Goal: Transaction & Acquisition: Purchase product/service

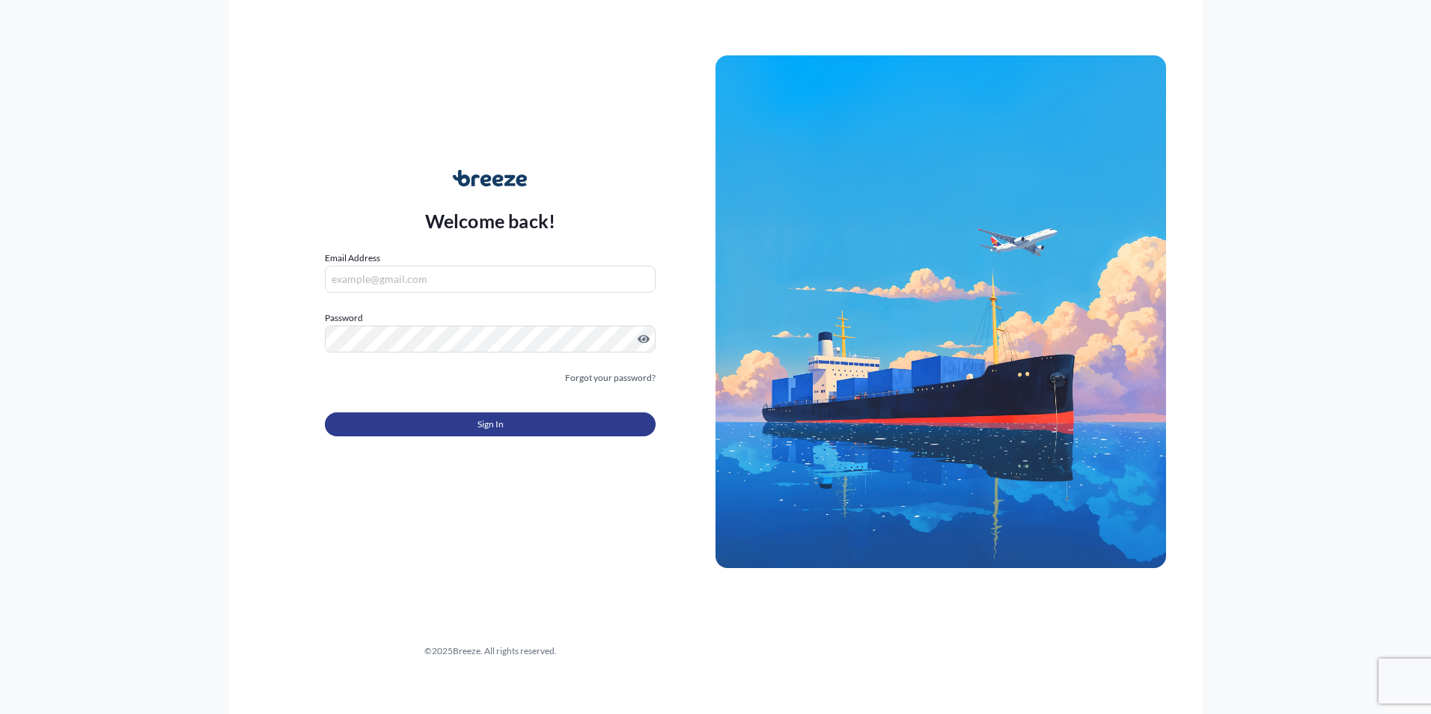
type input "[EMAIL_ADDRESS][DOMAIN_NAME]"
click at [464, 421] on button "Sign In" at bounding box center [490, 424] width 331 height 24
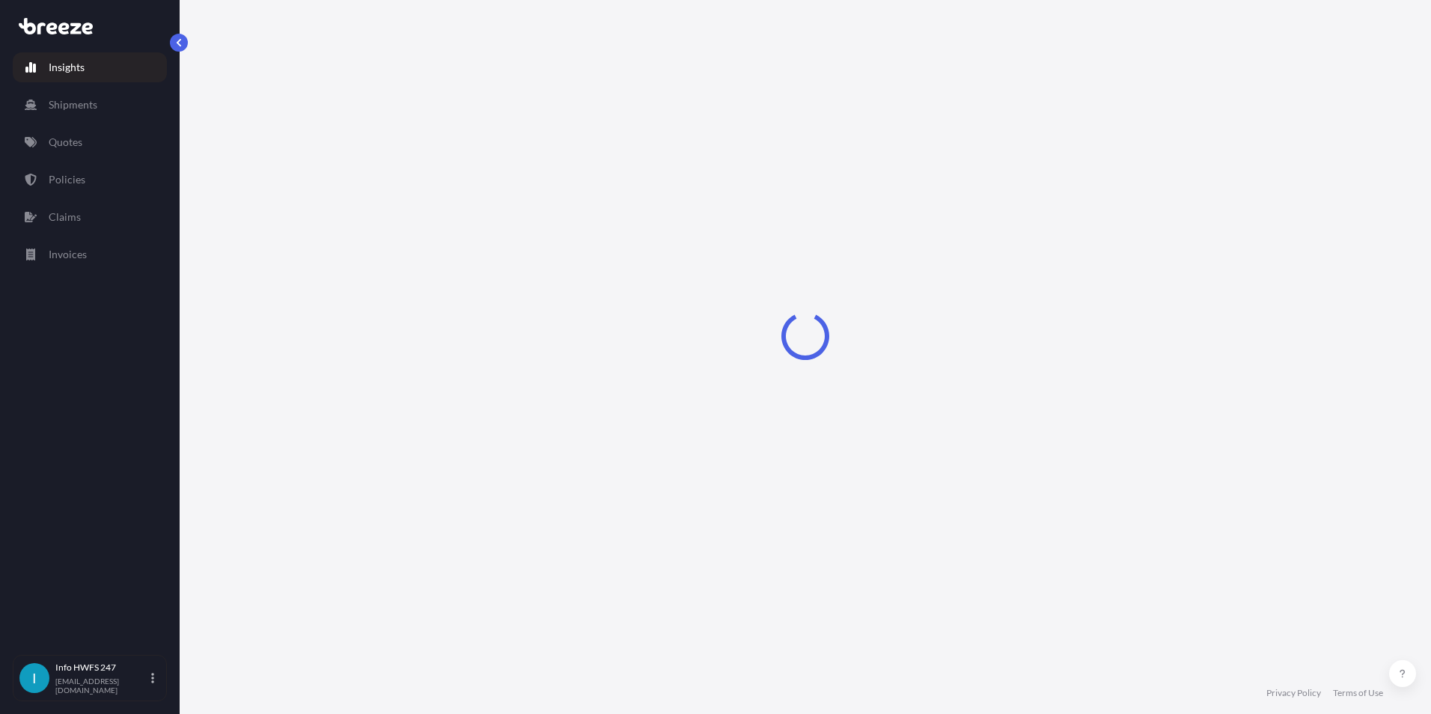
select select "2025"
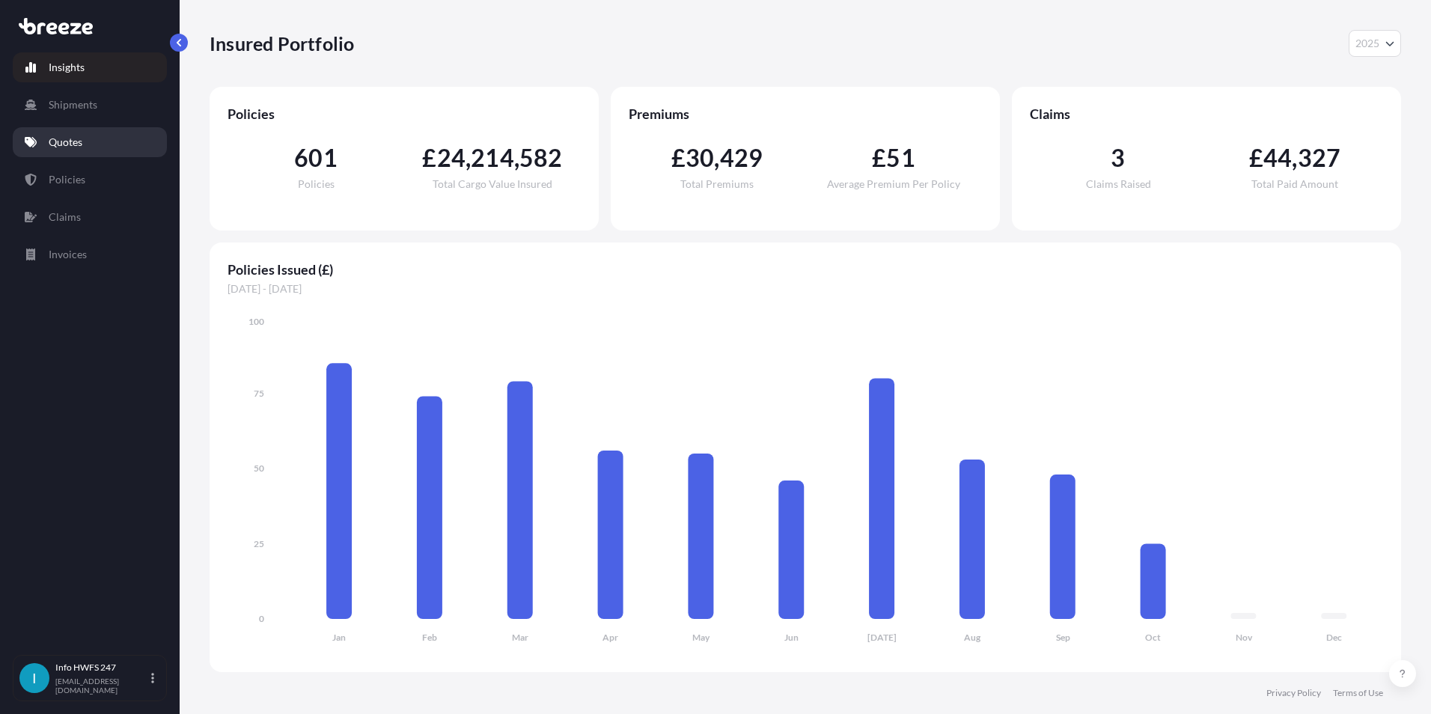
click at [76, 139] on p "Quotes" at bounding box center [66, 142] width 34 height 15
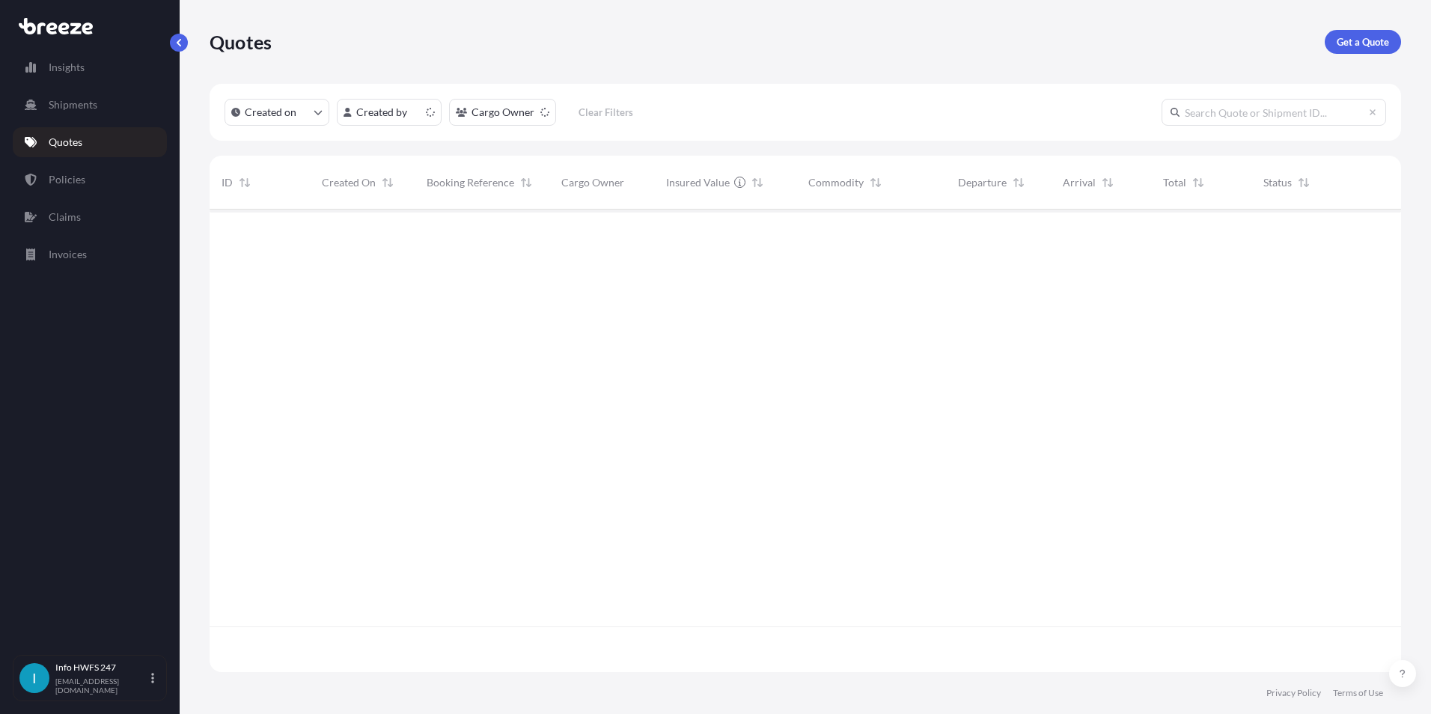
scroll to position [460, 1180]
click at [1350, 43] on p "Get a Quote" at bounding box center [1363, 41] width 52 height 15
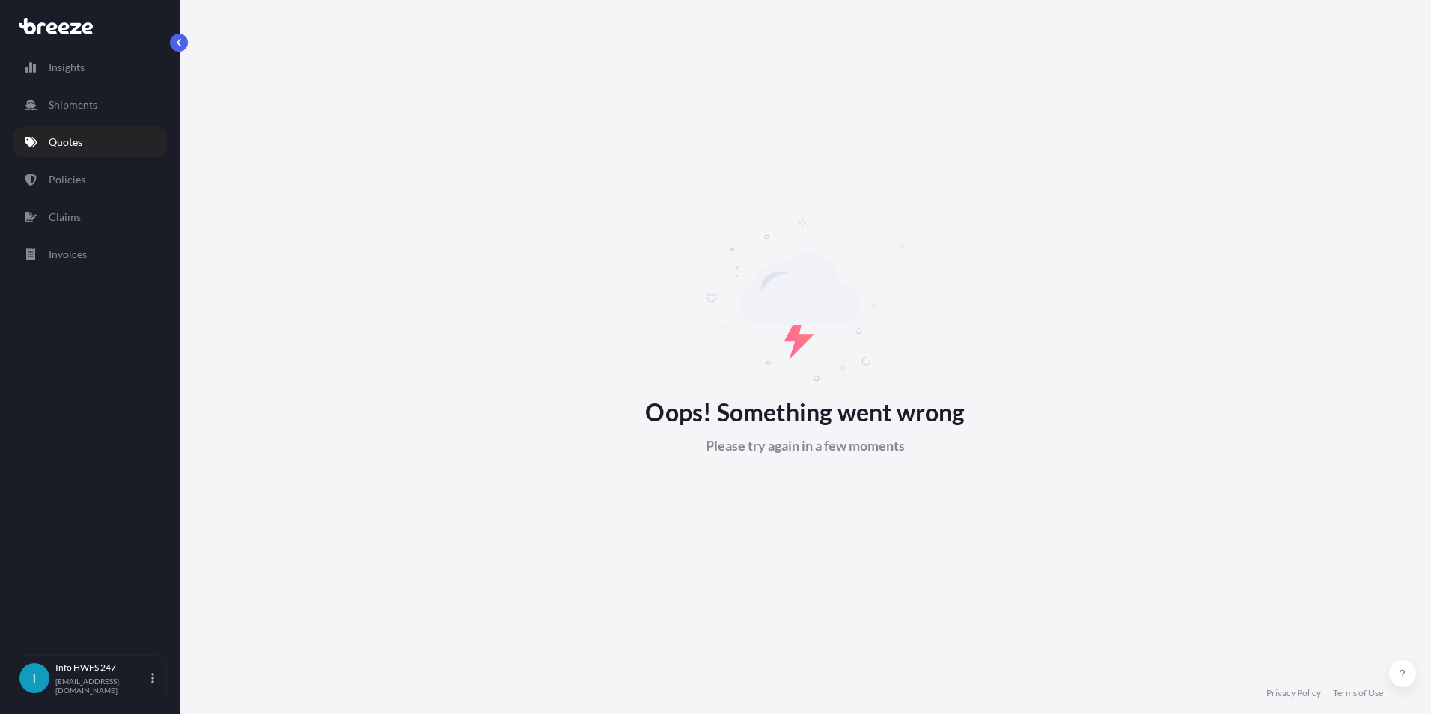
click at [72, 141] on p "Quotes" at bounding box center [66, 142] width 34 height 15
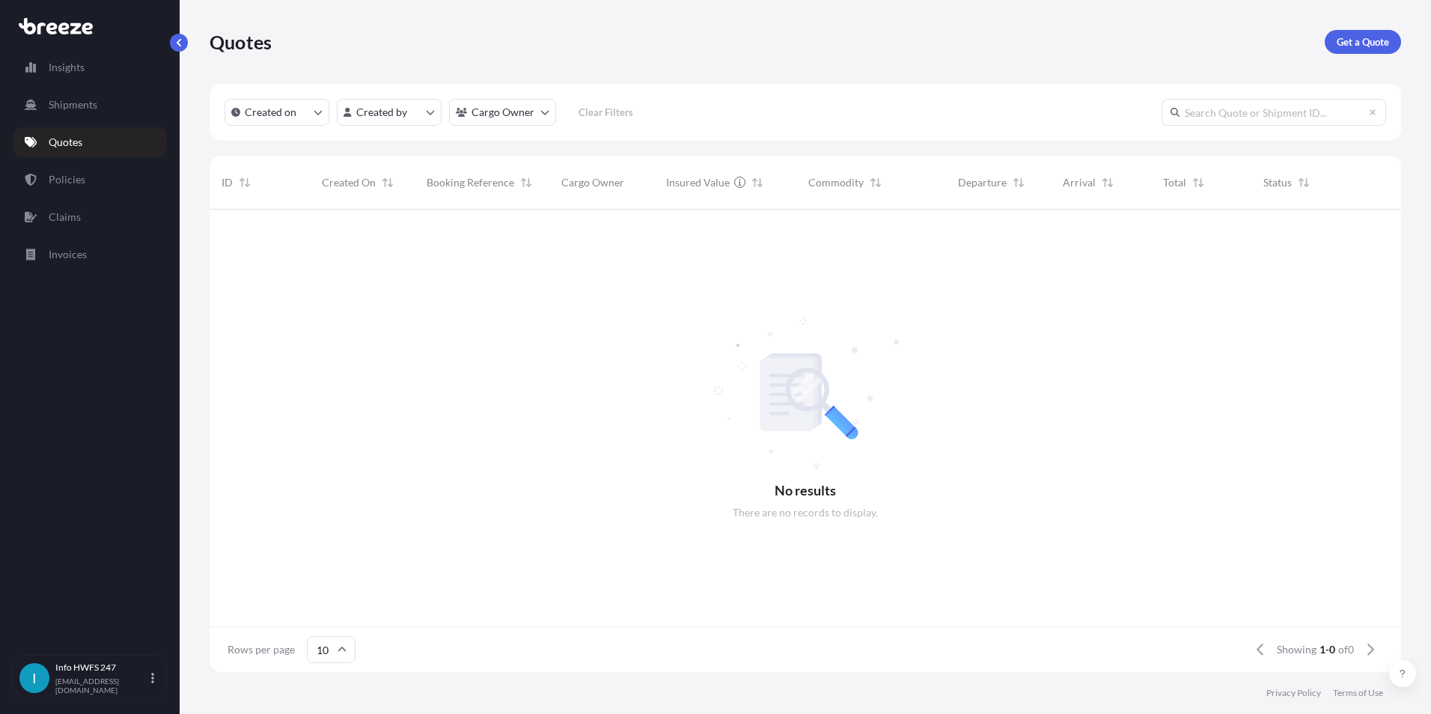
scroll to position [460, 1180]
click at [1367, 39] on p "Get a Quote" at bounding box center [1363, 41] width 52 height 15
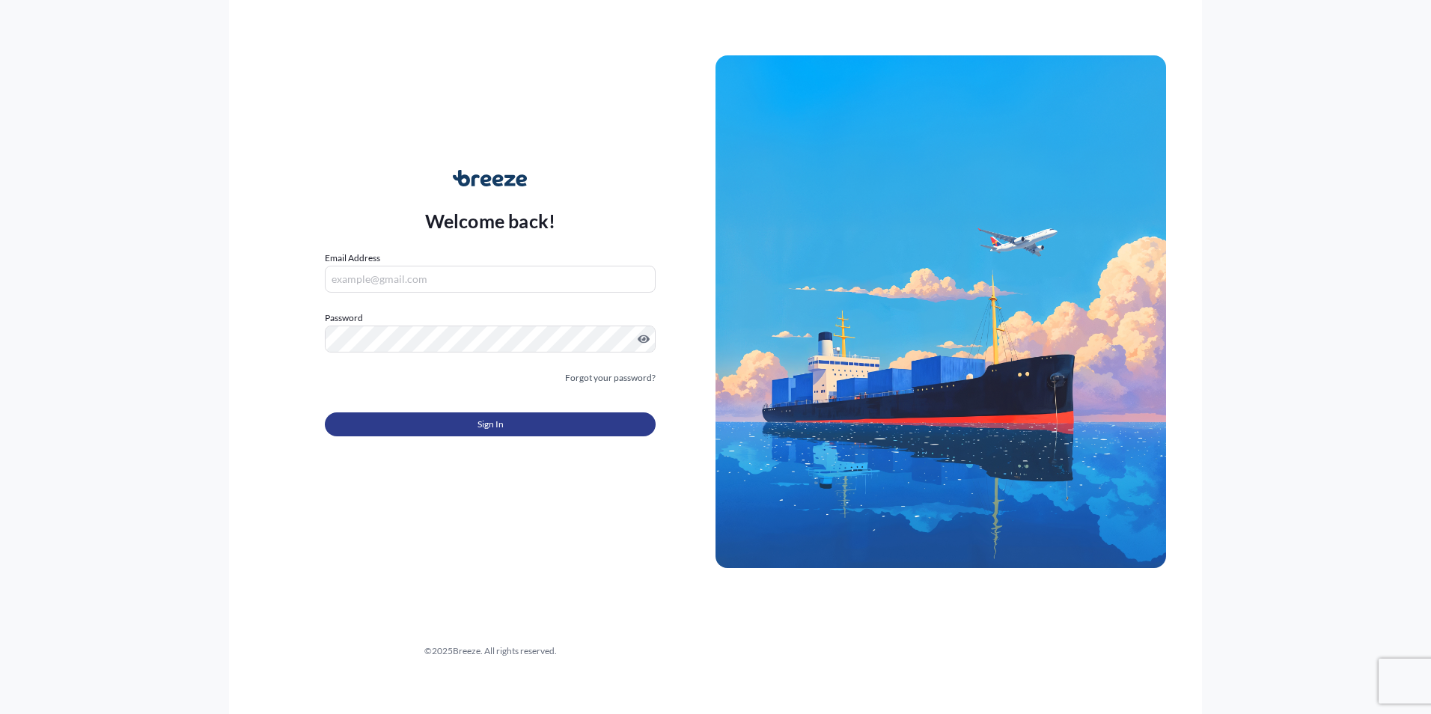
type input "[EMAIL_ADDRESS][DOMAIN_NAME]"
click at [503, 433] on button "Sign In" at bounding box center [490, 424] width 331 height 24
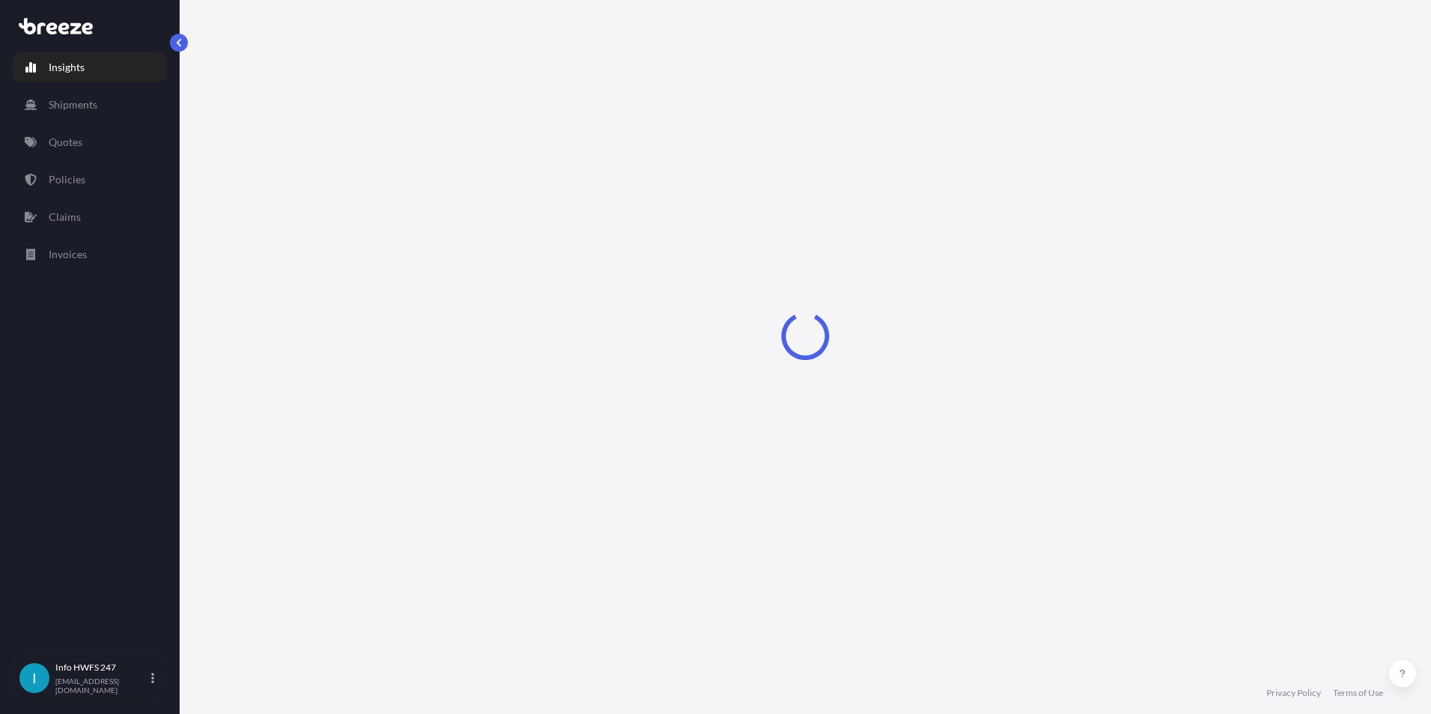
select select "2025"
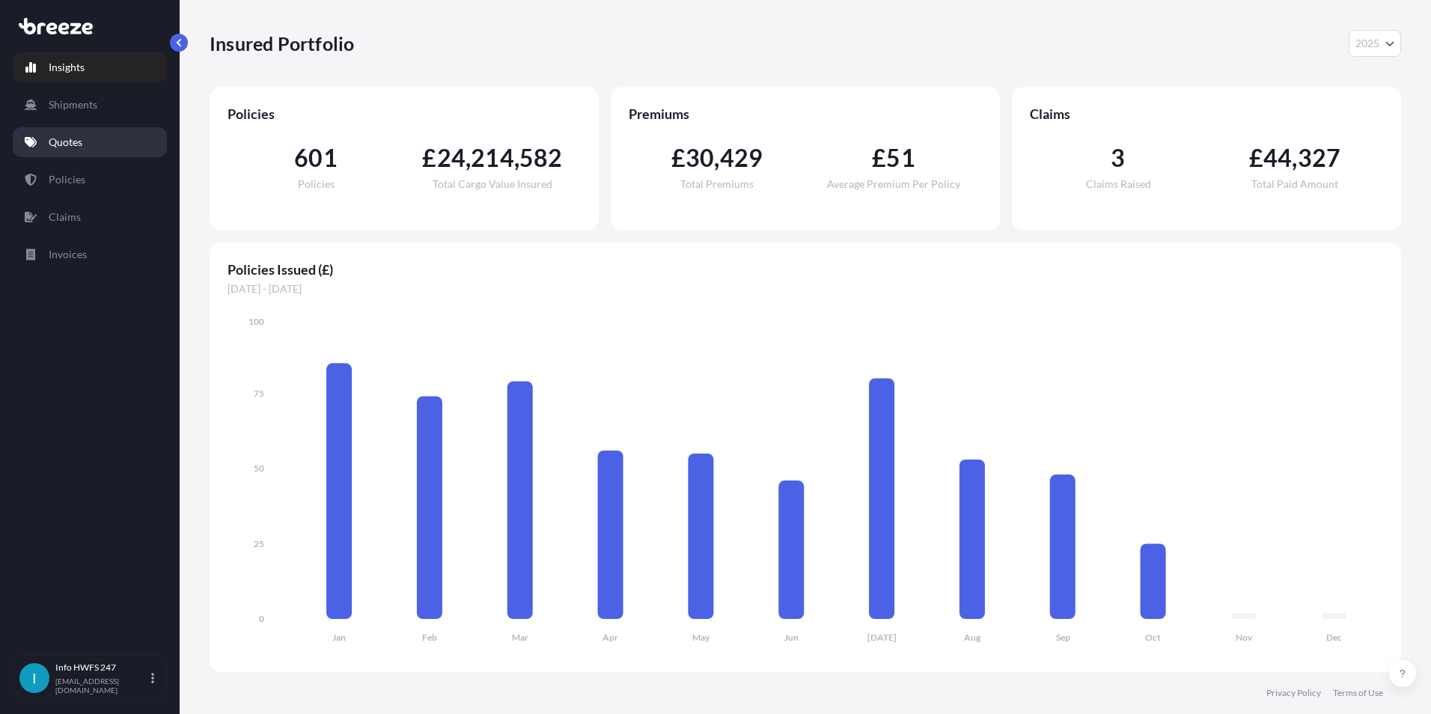
click at [66, 145] on p "Quotes" at bounding box center [66, 142] width 34 height 15
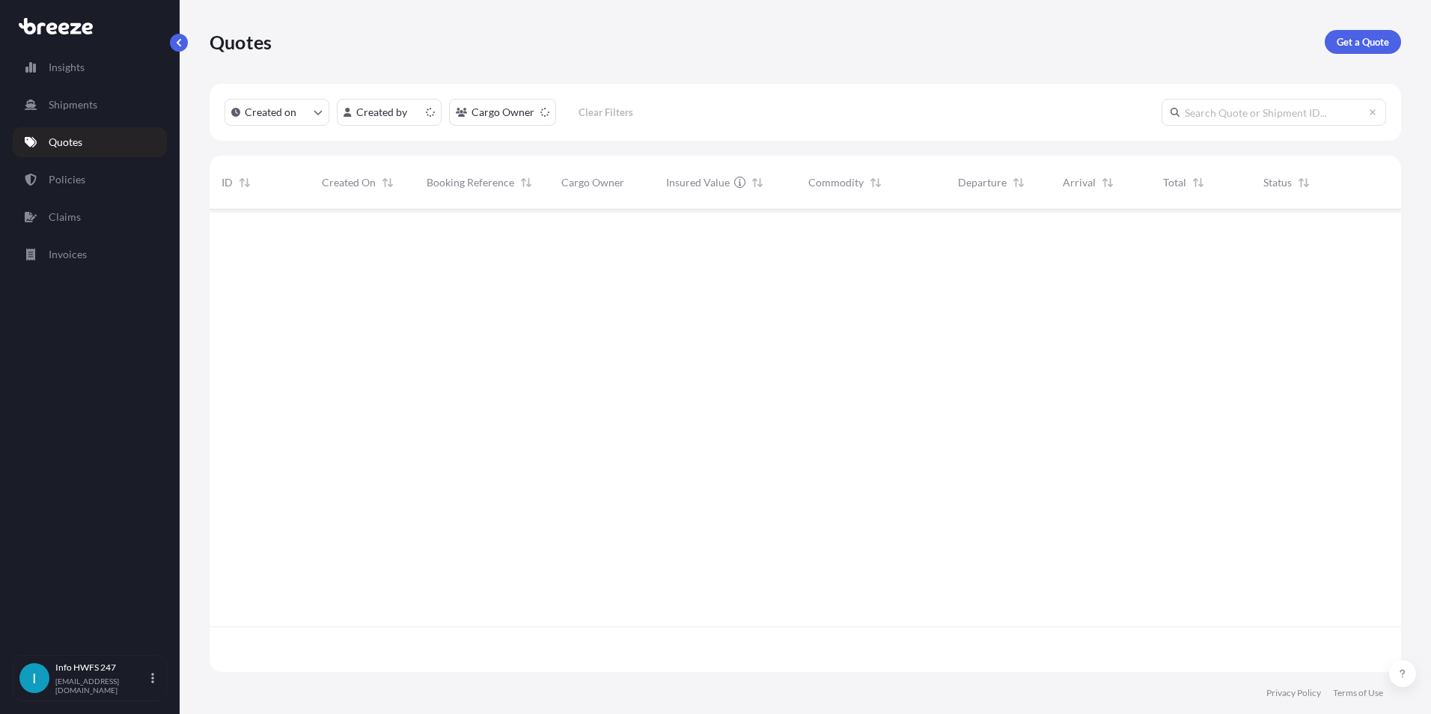
scroll to position [460, 1180]
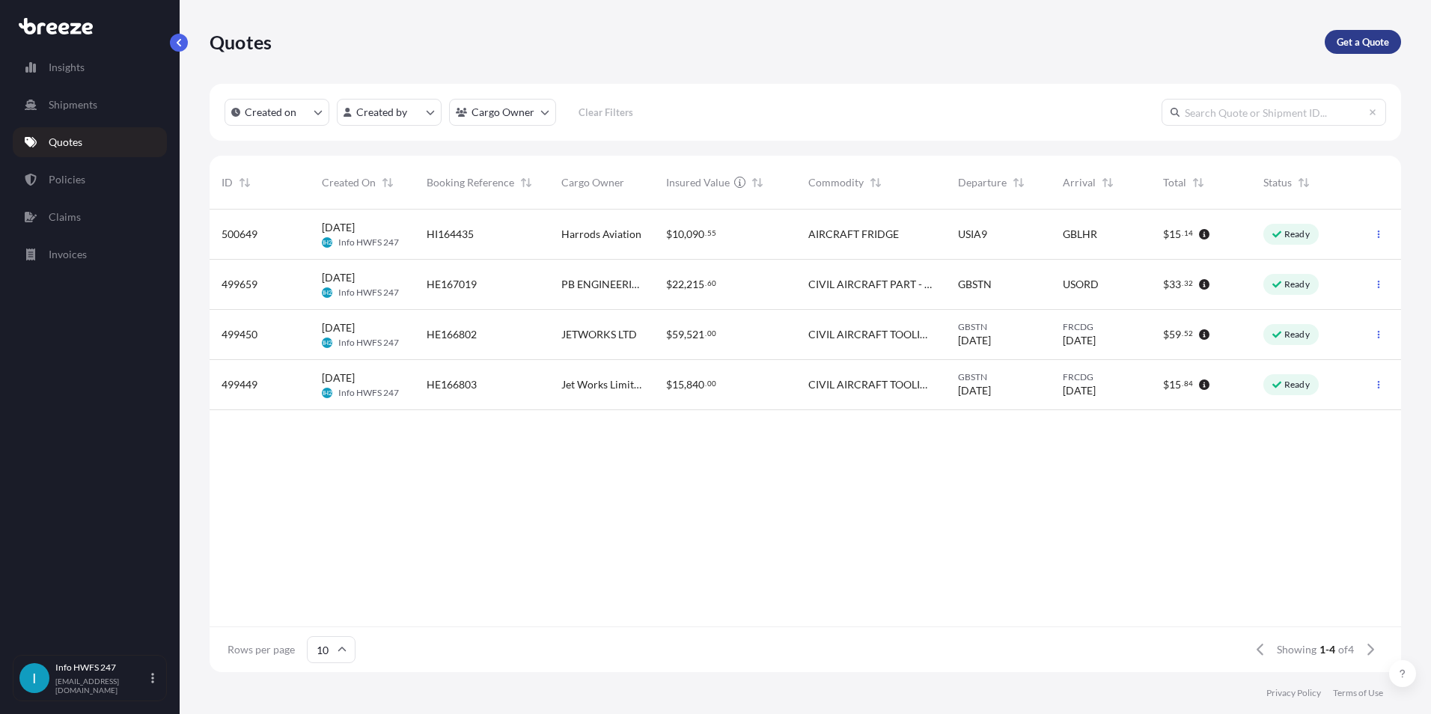
click at [1351, 39] on p "Get a Quote" at bounding box center [1363, 41] width 52 height 15
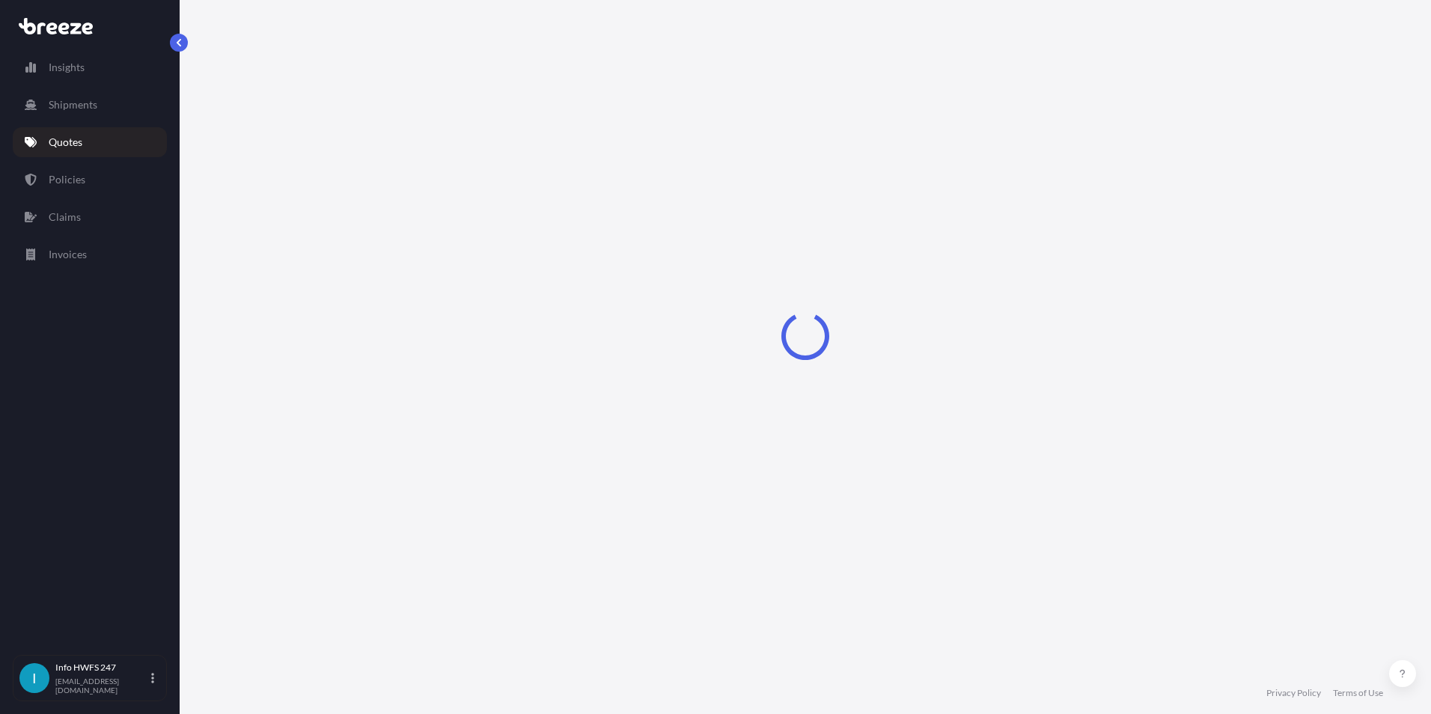
select select "Air"
select select "1"
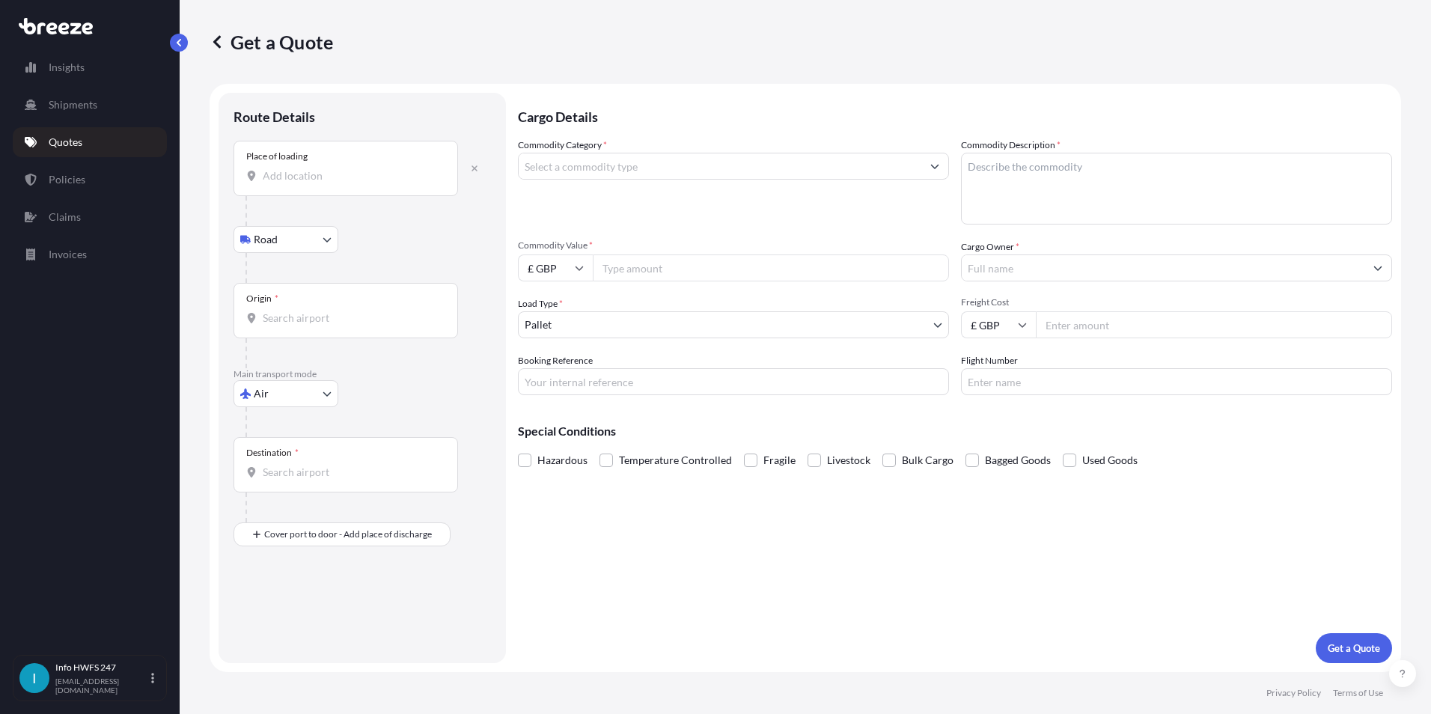
click at [281, 171] on input "Place of loading" at bounding box center [351, 175] width 177 height 15
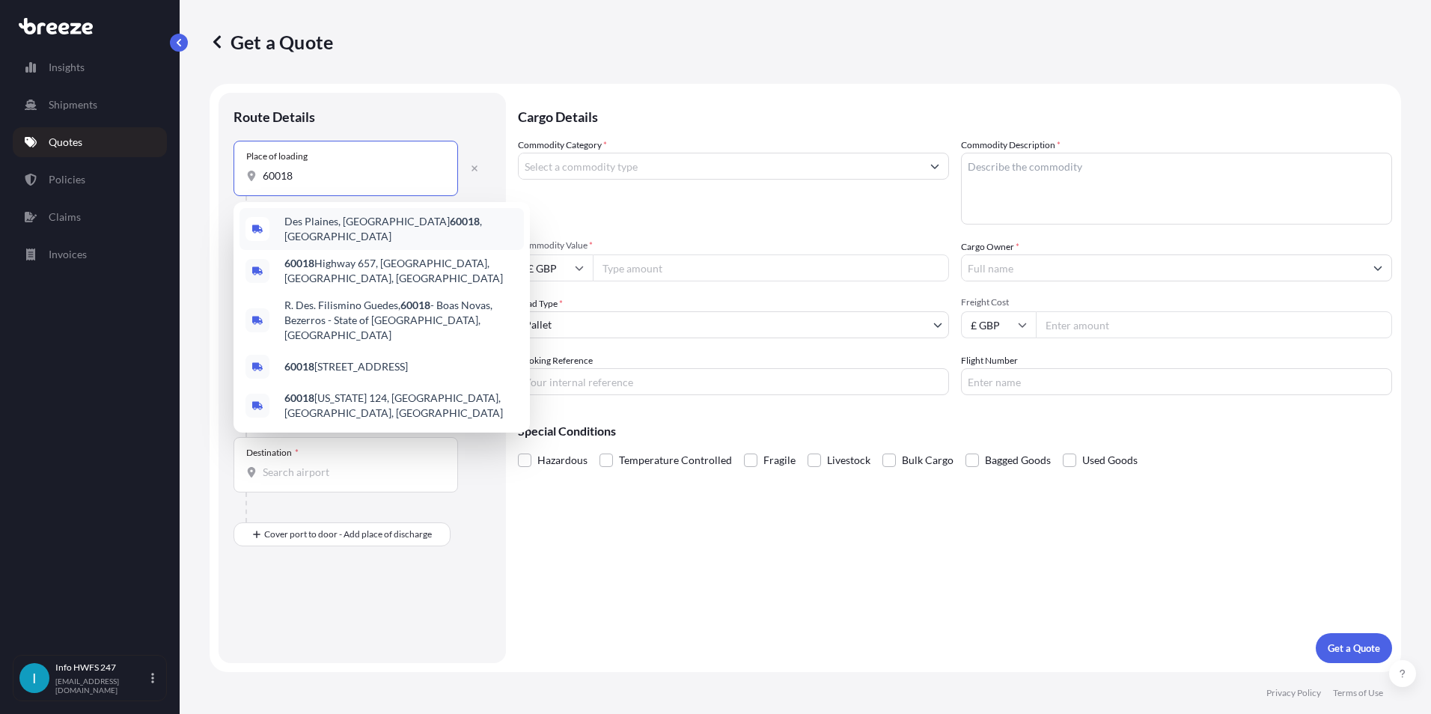
click at [333, 222] on span "Des Plaines, IL 60018 , [GEOGRAPHIC_DATA]" at bounding box center [401, 229] width 234 height 30
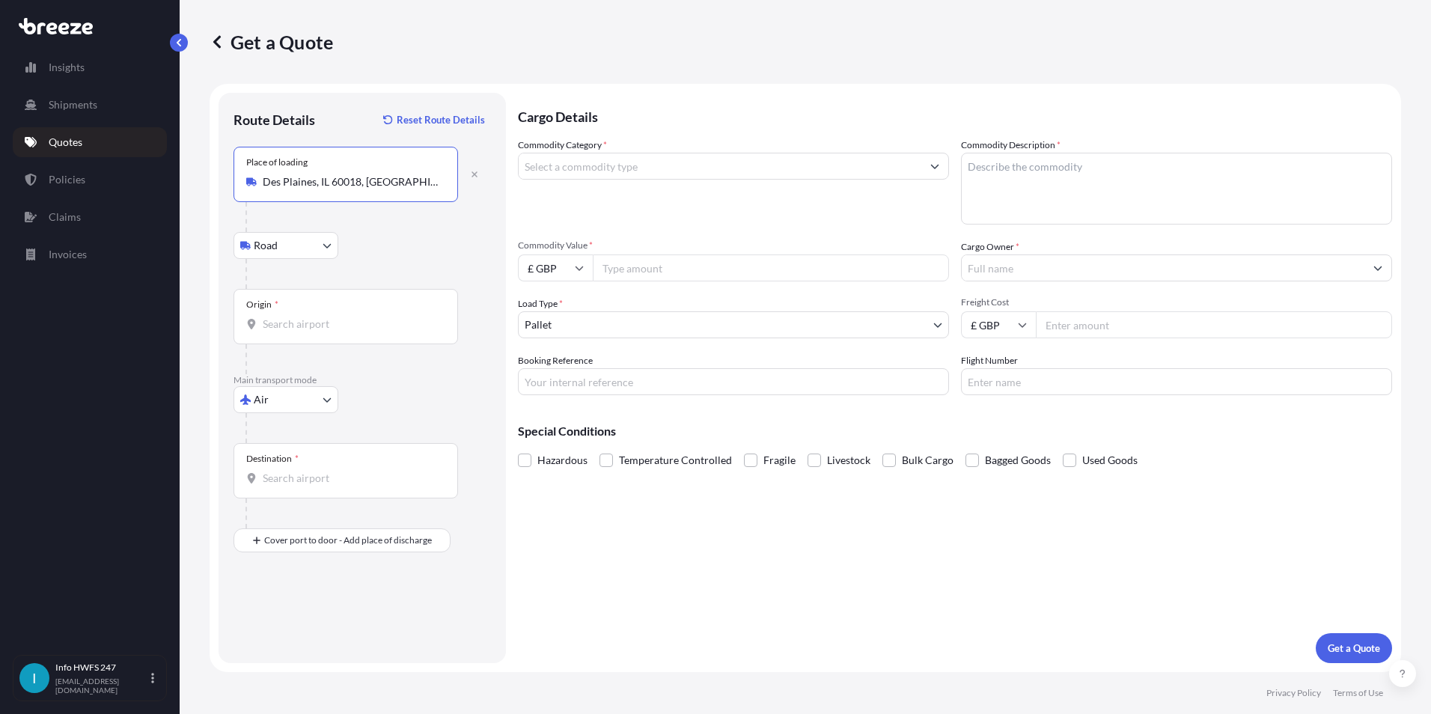
type input "Des Plaines, IL 60018, [GEOGRAPHIC_DATA]"
click at [271, 326] on input "Origin *" at bounding box center [351, 324] width 177 height 15
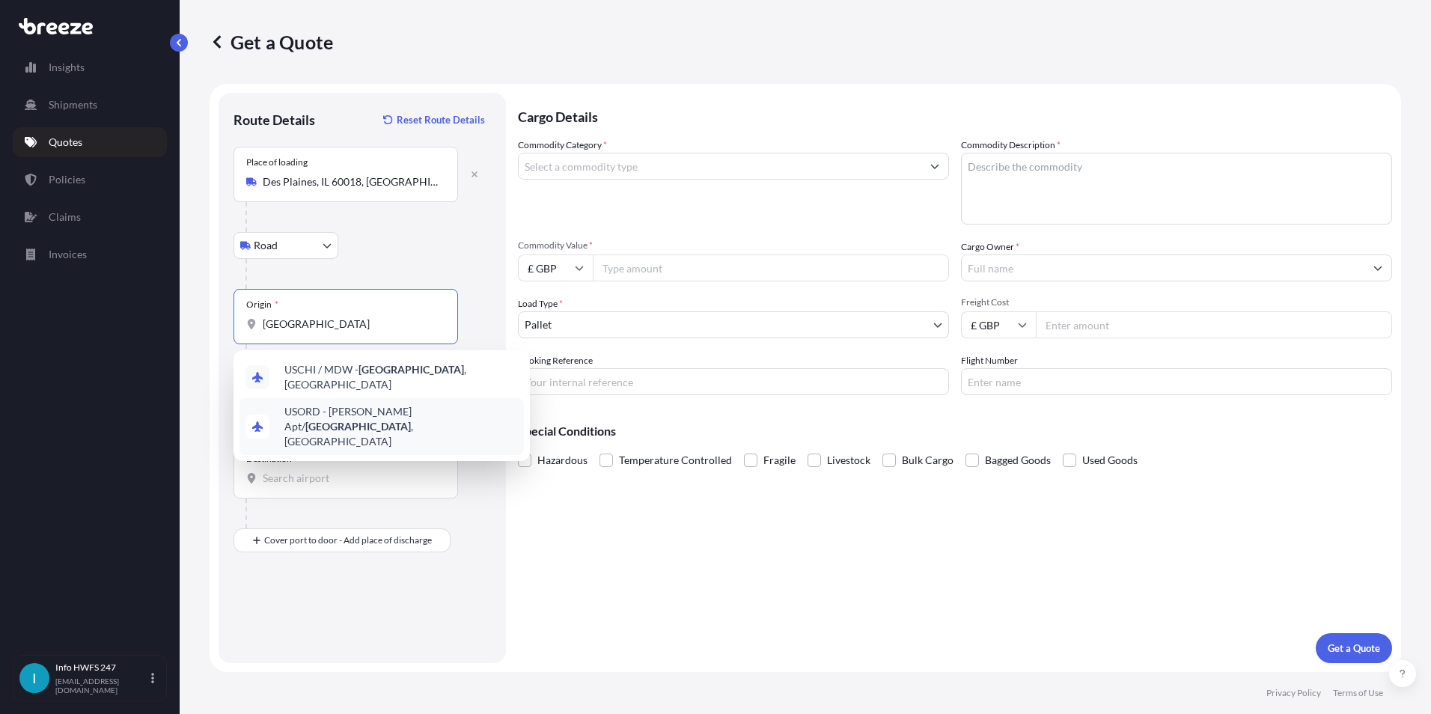
click at [427, 414] on span "USORD - [PERSON_NAME] Apt/ [GEOGRAPHIC_DATA] , [GEOGRAPHIC_DATA]" at bounding box center [401, 426] width 234 height 45
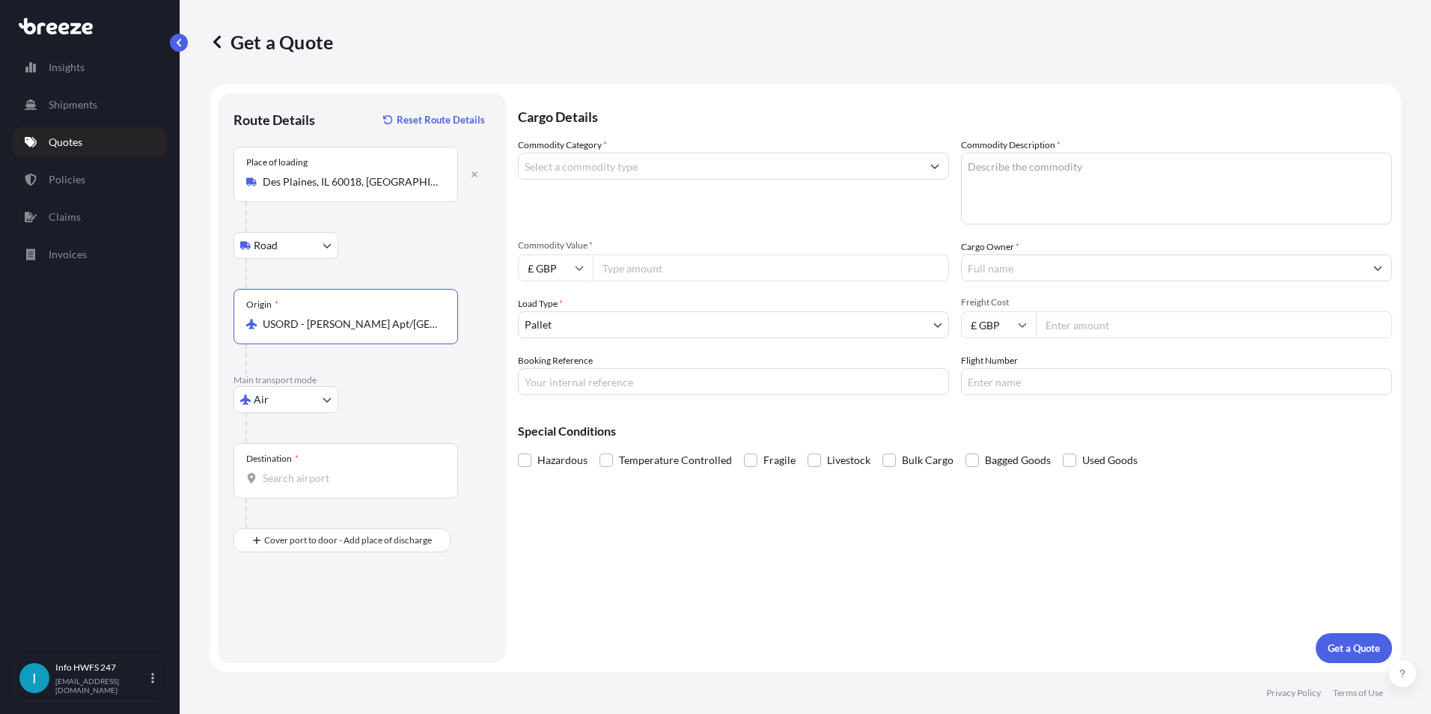
type input "USORD - [PERSON_NAME] Apt/[GEOGRAPHIC_DATA], [GEOGRAPHIC_DATA]"
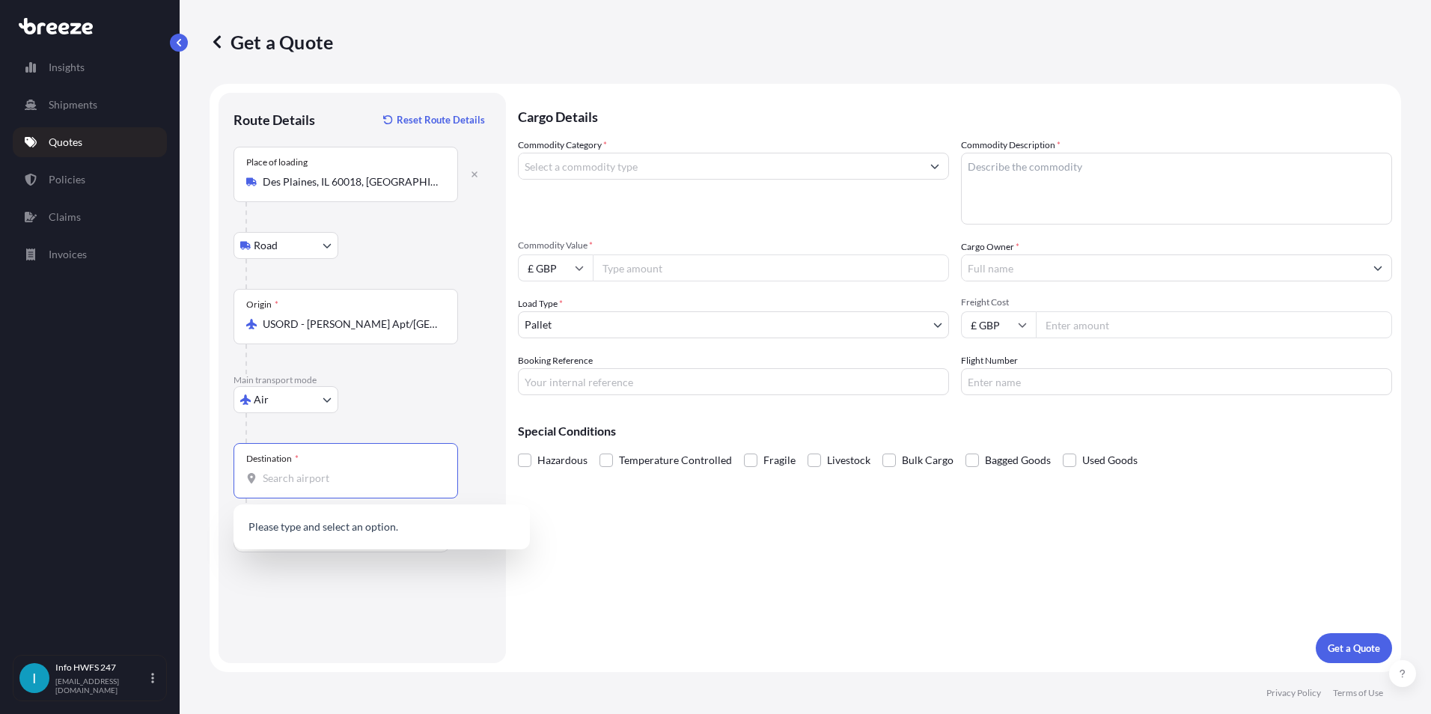
click at [281, 483] on input "Destination *" at bounding box center [351, 478] width 177 height 15
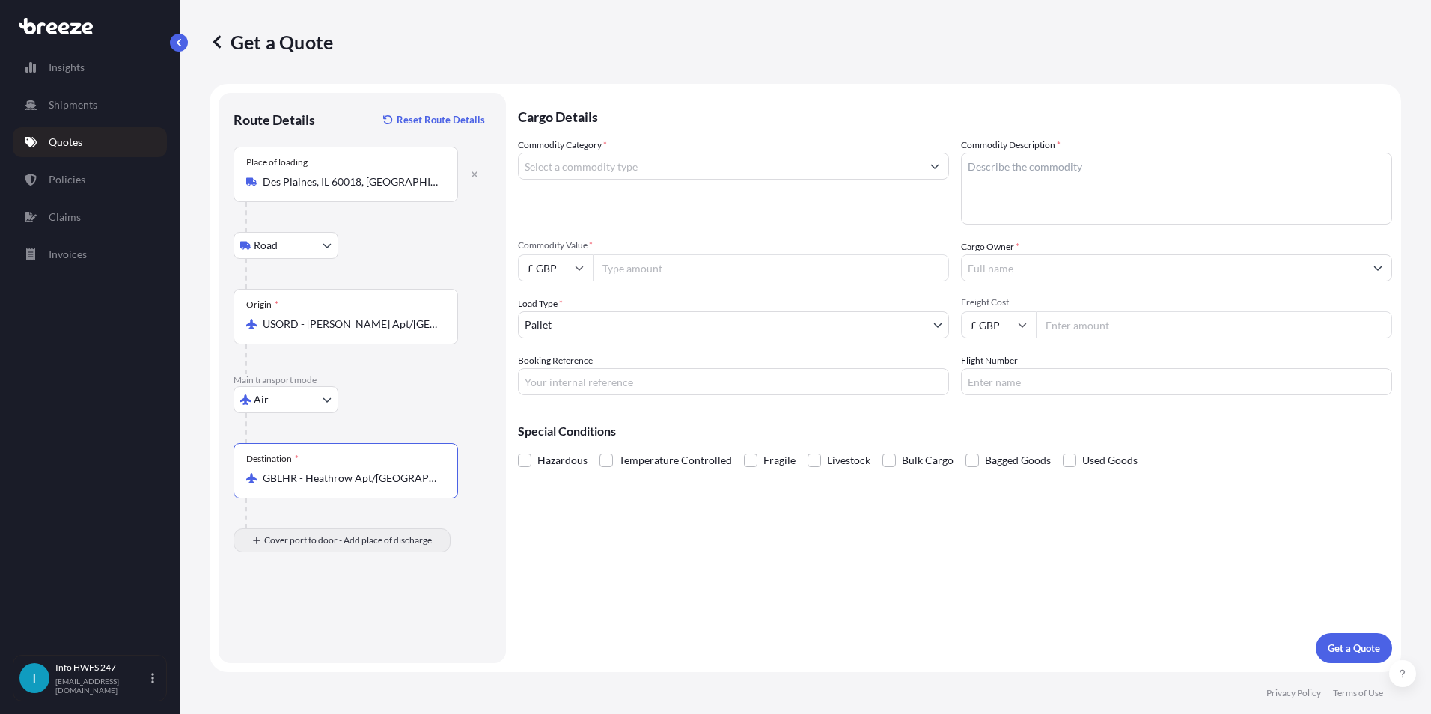
type input "GBLHR - Heathrow Apt/[GEOGRAPHIC_DATA], [GEOGRAPHIC_DATA]"
click at [288, 628] on div "Place of Discharge" at bounding box center [346, 612] width 225 height 55
click at [288, 628] on input "Place of Discharge" at bounding box center [351, 620] width 177 height 15
type input "[GEOGRAPHIC_DATA] (LTN), [GEOGRAPHIC_DATA], [GEOGRAPHIC_DATA]"
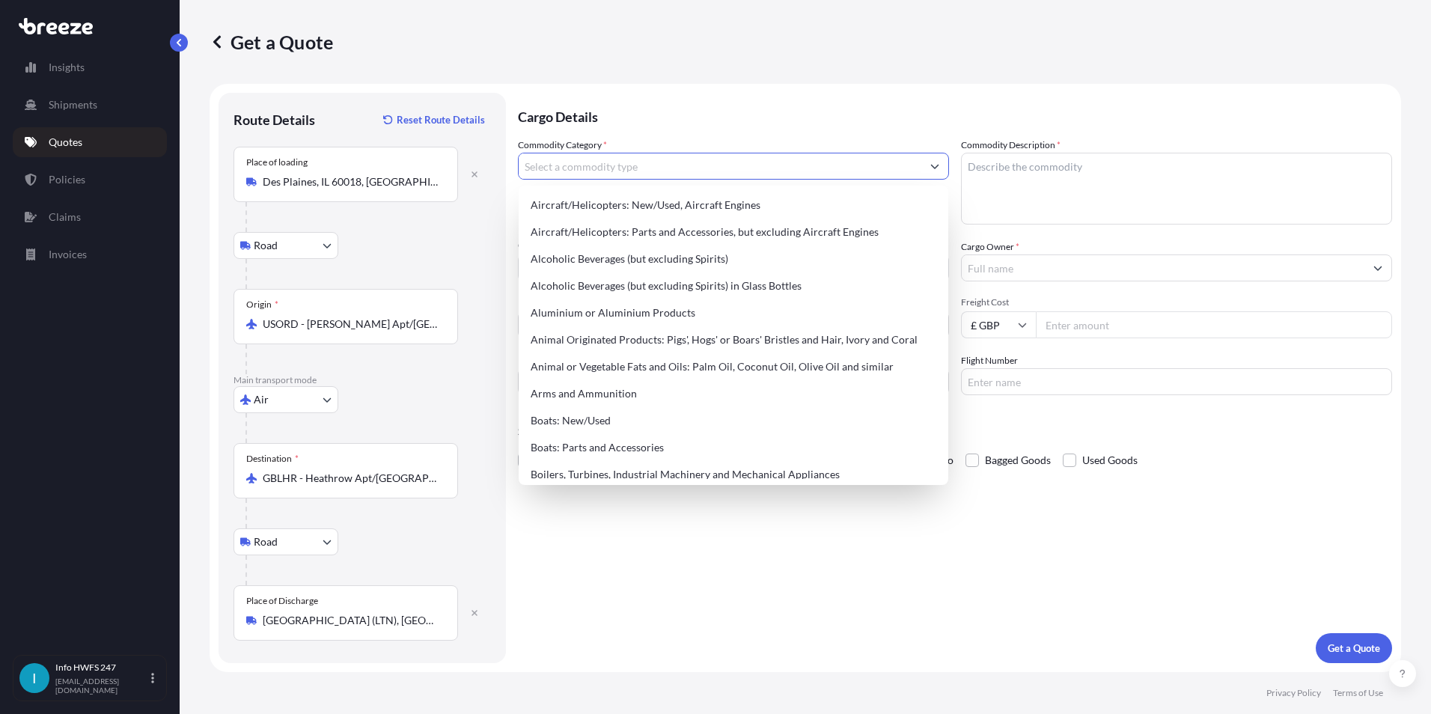
click at [599, 171] on input "Commodity Category *" at bounding box center [720, 166] width 403 height 27
click at [618, 225] on div "Aircraft/Helicopters: Parts and Accessories, but excluding Aircraft Engines" at bounding box center [734, 232] width 418 height 27
type input "Aircraft/Helicopters: Parts and Accessories, but excluding Aircraft Engines"
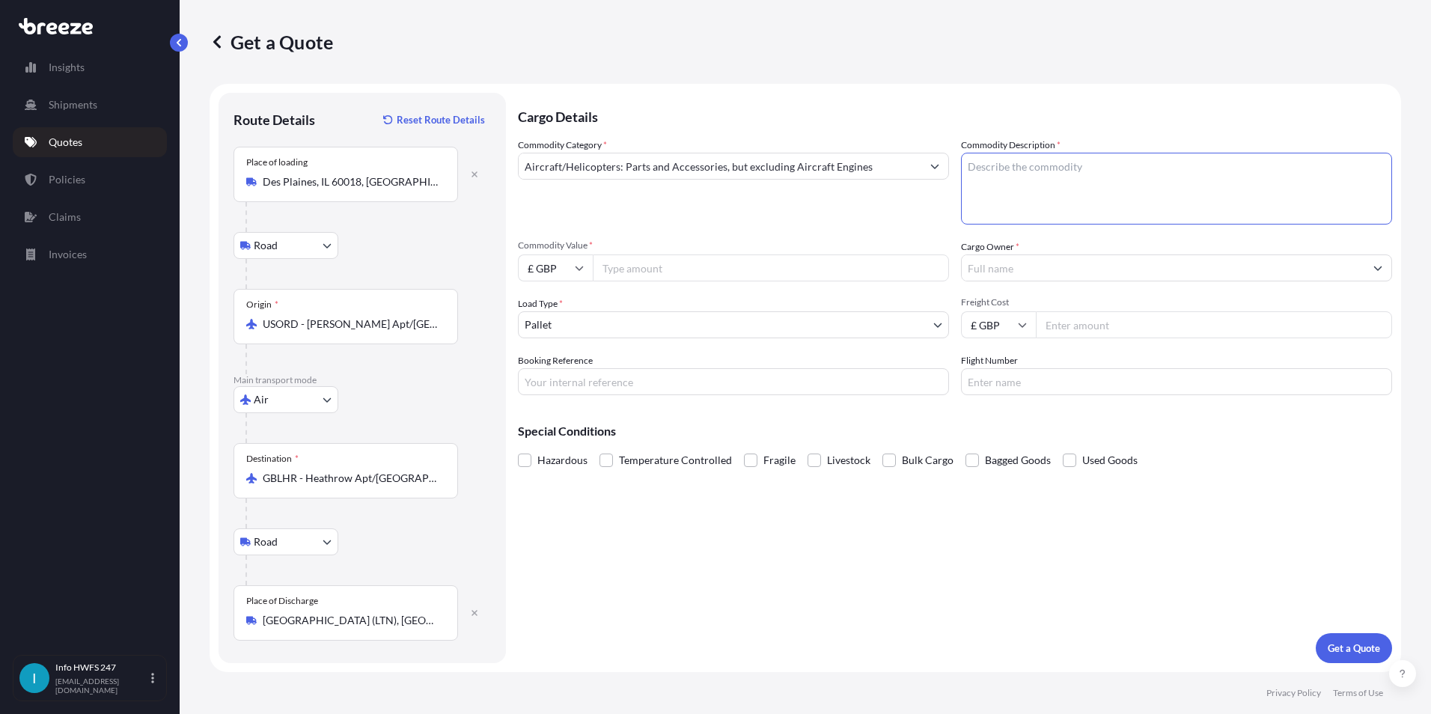
click at [1097, 188] on textarea "Commodity Description *" at bounding box center [1176, 189] width 431 height 72
type textarea "VARIOUS AIRCRAFT PARTS - COMPUTER / TRANSDUCER / ORINGS"
click at [562, 269] on input "£ GBP" at bounding box center [555, 267] width 75 height 27
click at [541, 376] on div "$ USD" at bounding box center [555, 372] width 63 height 28
type input "$ USD"
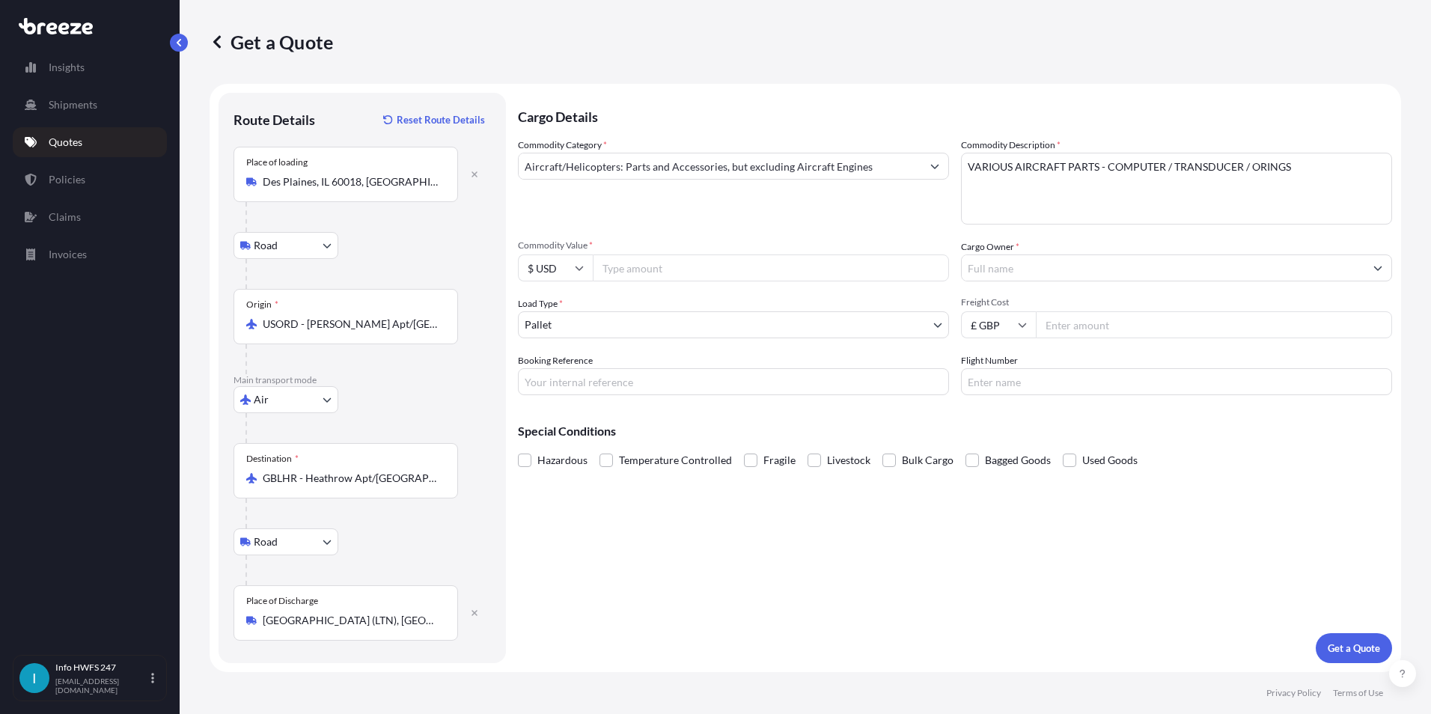
click at [614, 269] on input "Commodity Value *" at bounding box center [771, 267] width 356 height 27
type input "40074.90"
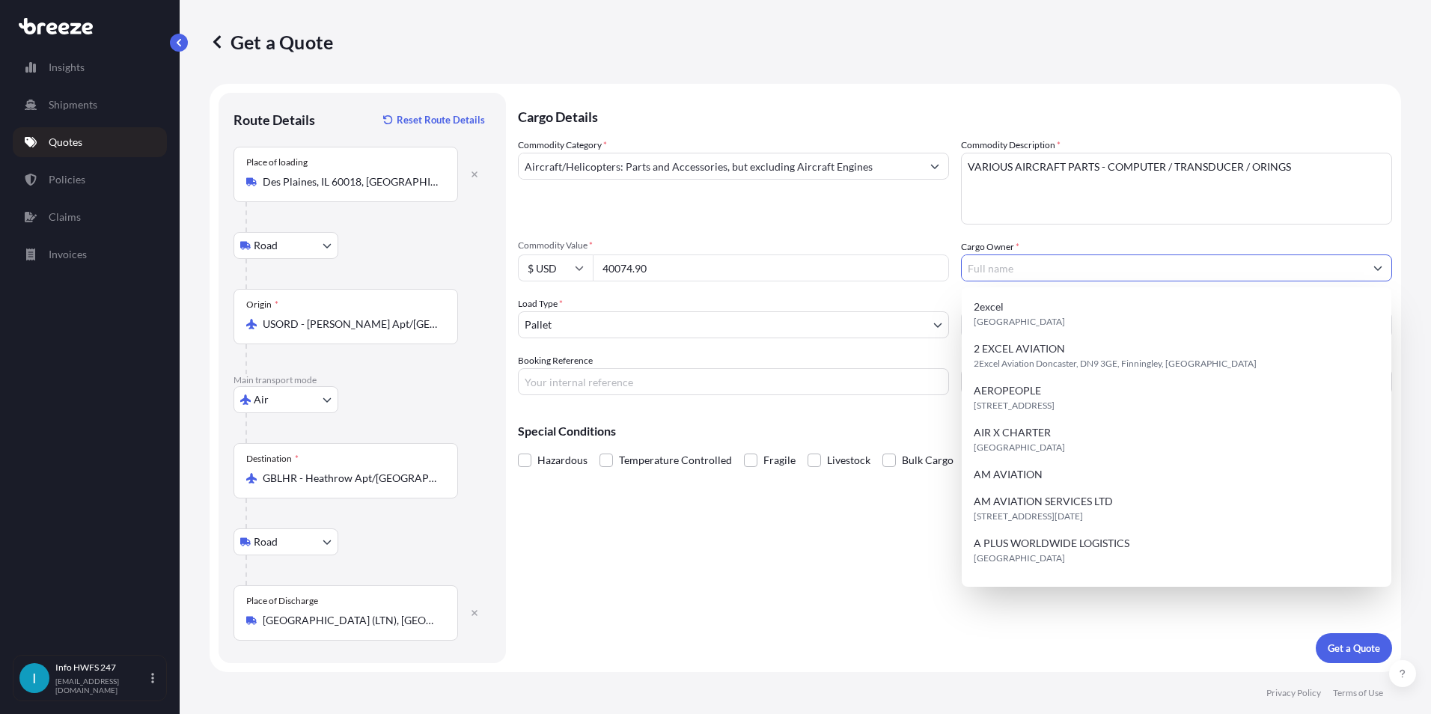
click at [873, 442] on div "Special Conditions Hazardous Temperature Controlled Fragile Livestock Bulk Carg…" at bounding box center [955, 439] width 874 height 64
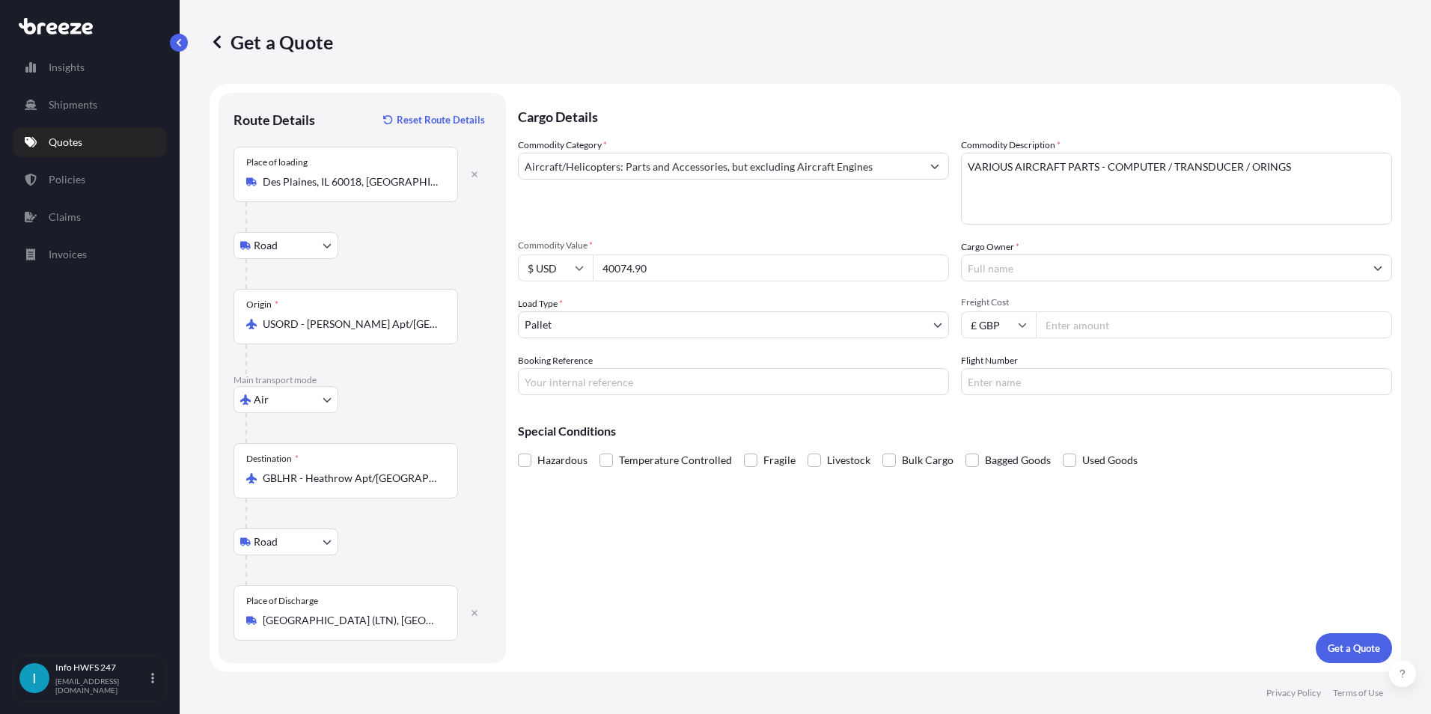
click at [1031, 259] on input "Cargo Owner *" at bounding box center [1163, 267] width 403 height 27
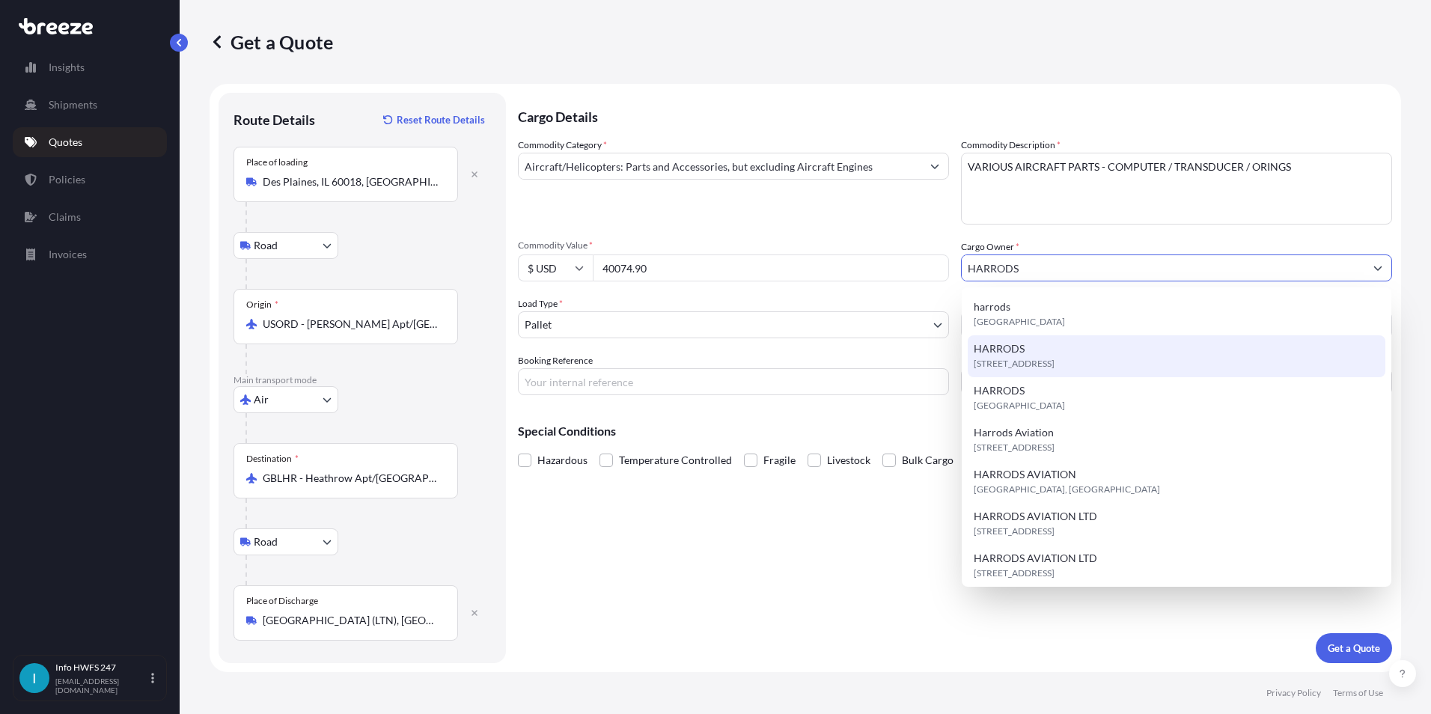
click at [1109, 347] on div "[STREET_ADDRESS]" at bounding box center [1177, 356] width 418 height 42
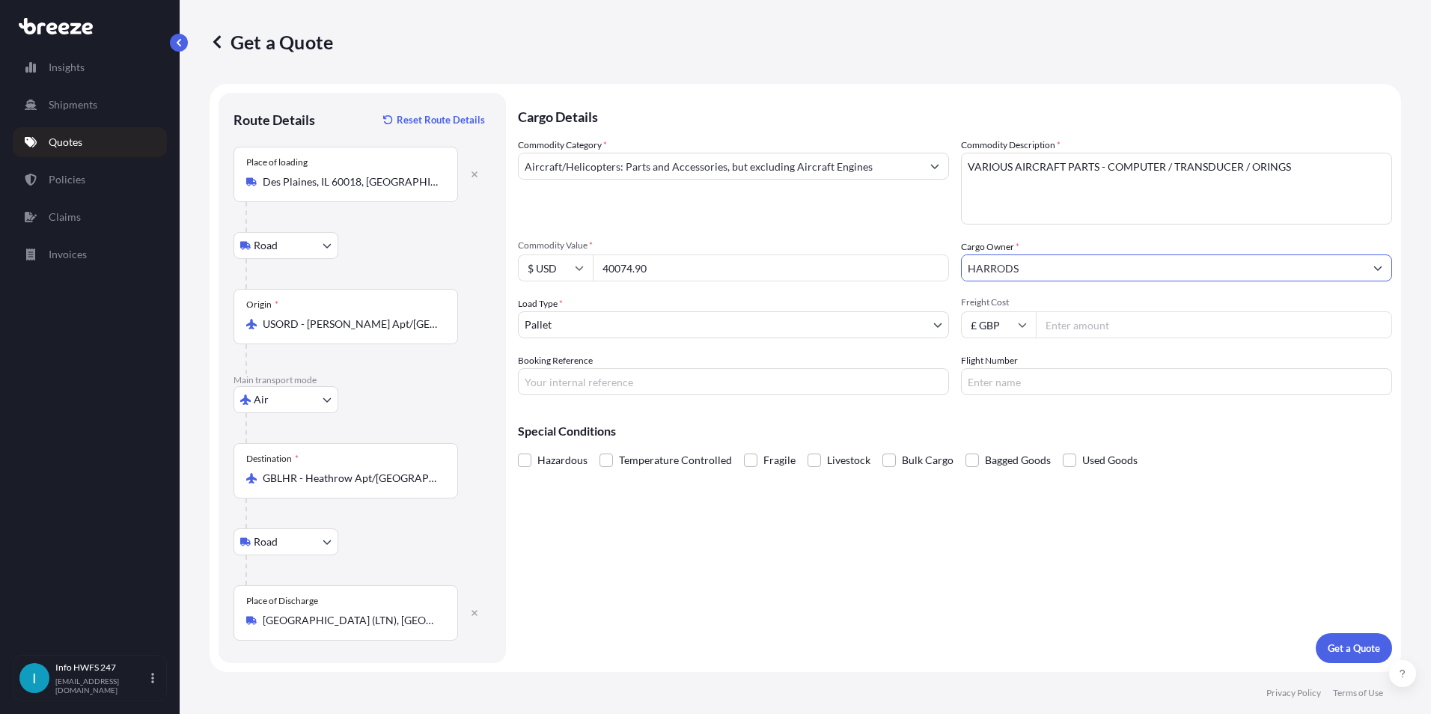
type input "HARRODS"
click at [600, 380] on input "Booking Reference" at bounding box center [733, 381] width 431 height 27
type input "h"
type input "HI168194"
click at [1014, 380] on input "Flight Number" at bounding box center [1176, 381] width 431 height 27
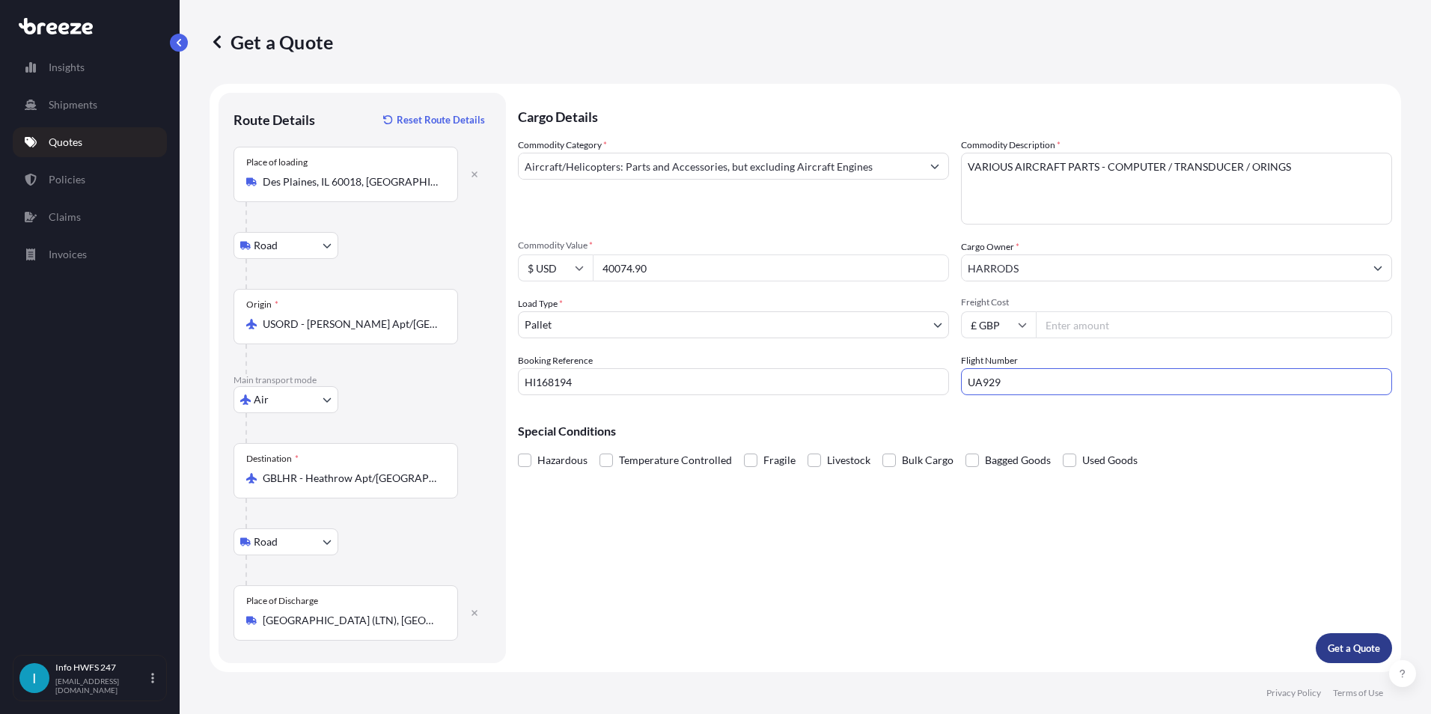
type input "UA929"
click at [1351, 652] on p "Get a Quote" at bounding box center [1354, 648] width 52 height 15
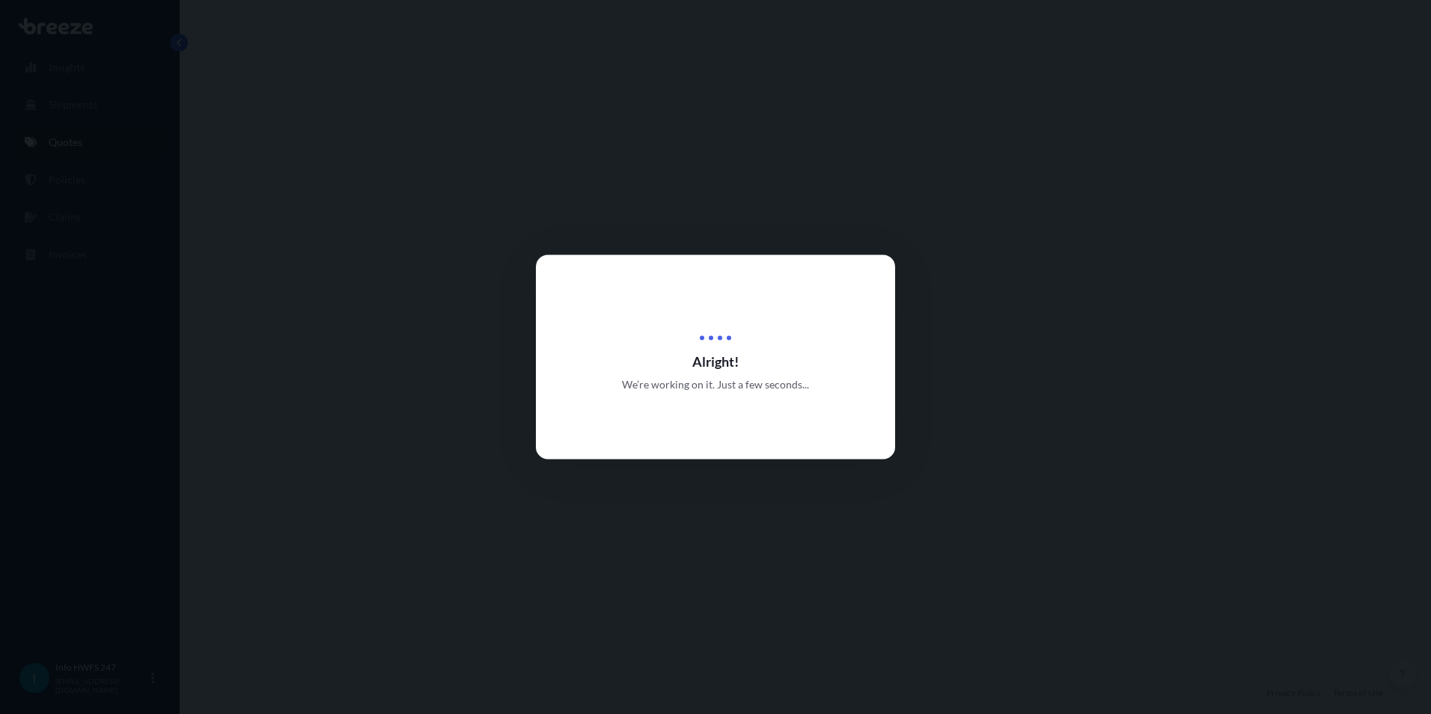
select select "Road"
select select "Air"
select select "Road"
select select "1"
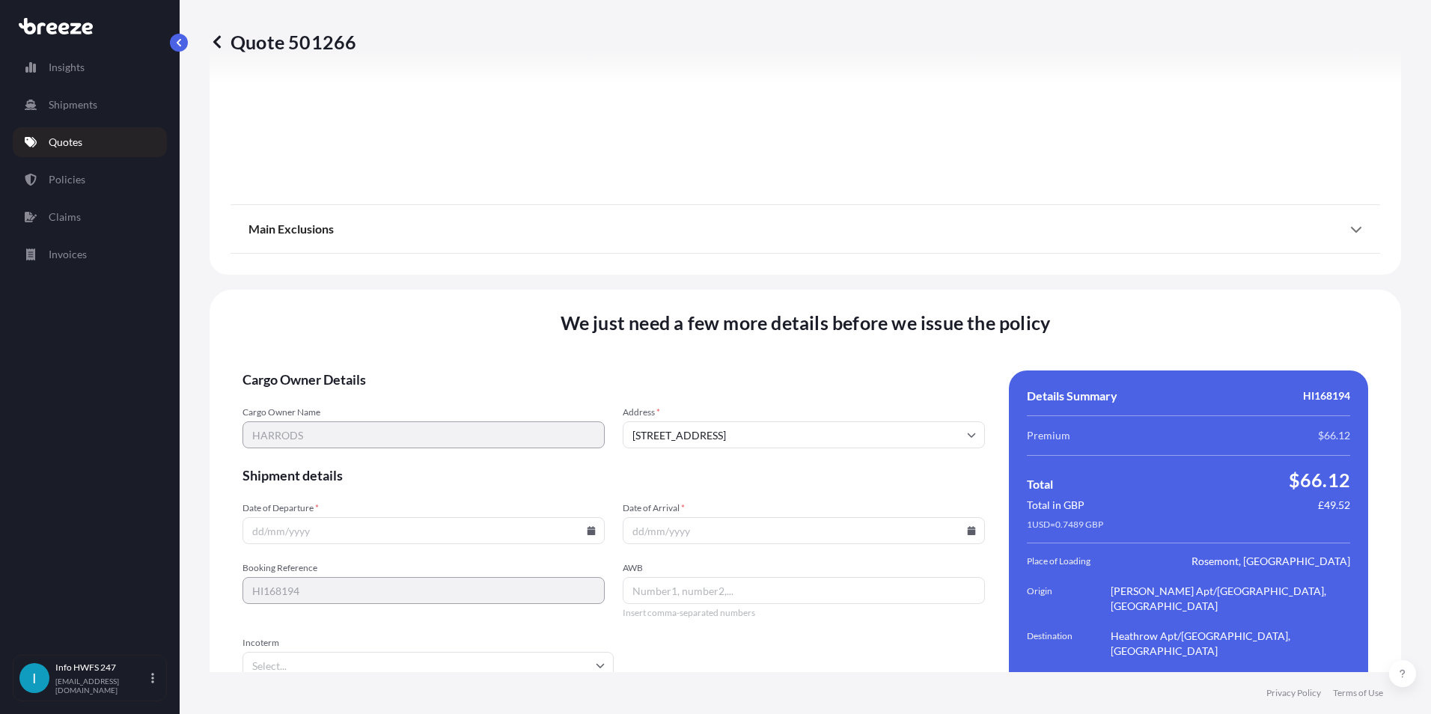
scroll to position [1945, 0]
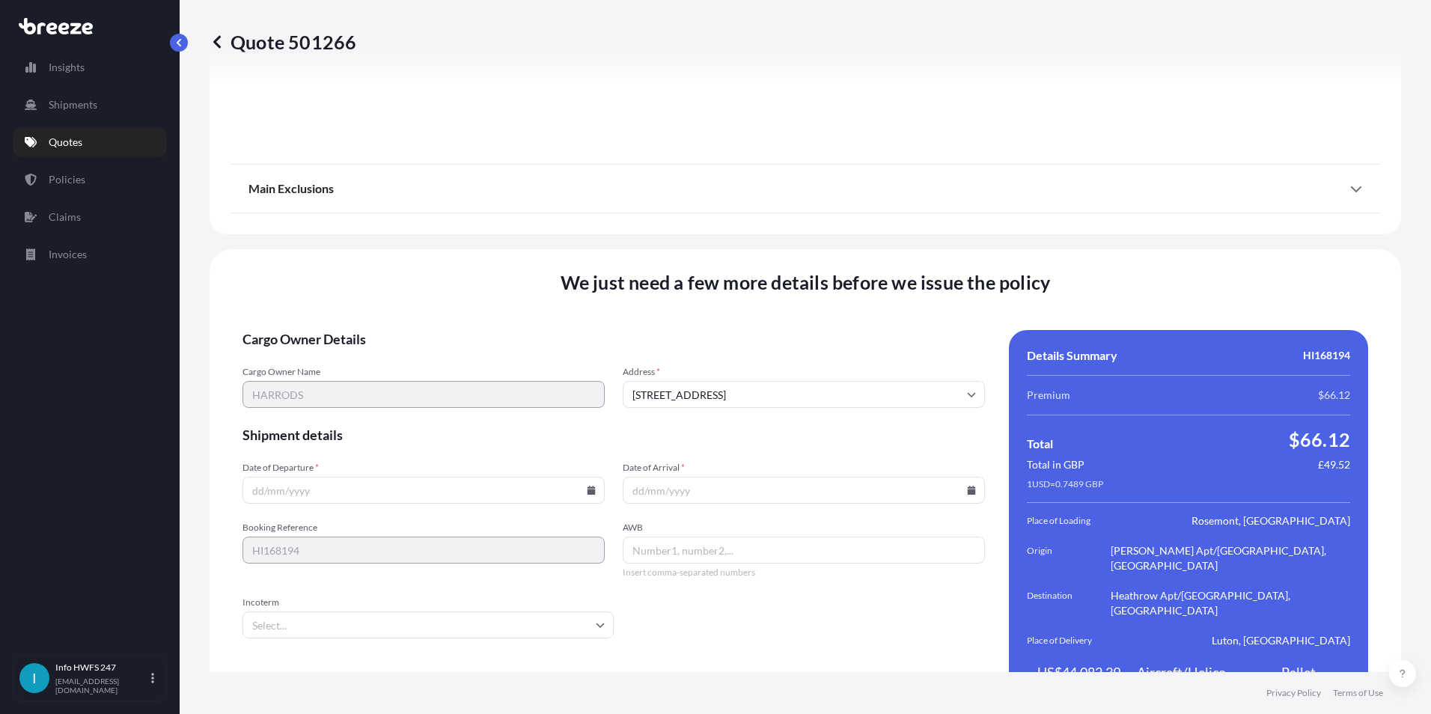
drag, startPoint x: 652, startPoint y: 454, endPoint x: 659, endPoint y: 460, distance: 9.6
click at [653, 477] on input "Date of Arrival *" at bounding box center [804, 490] width 362 height 27
click at [968, 486] on icon at bounding box center [972, 490] width 8 height 9
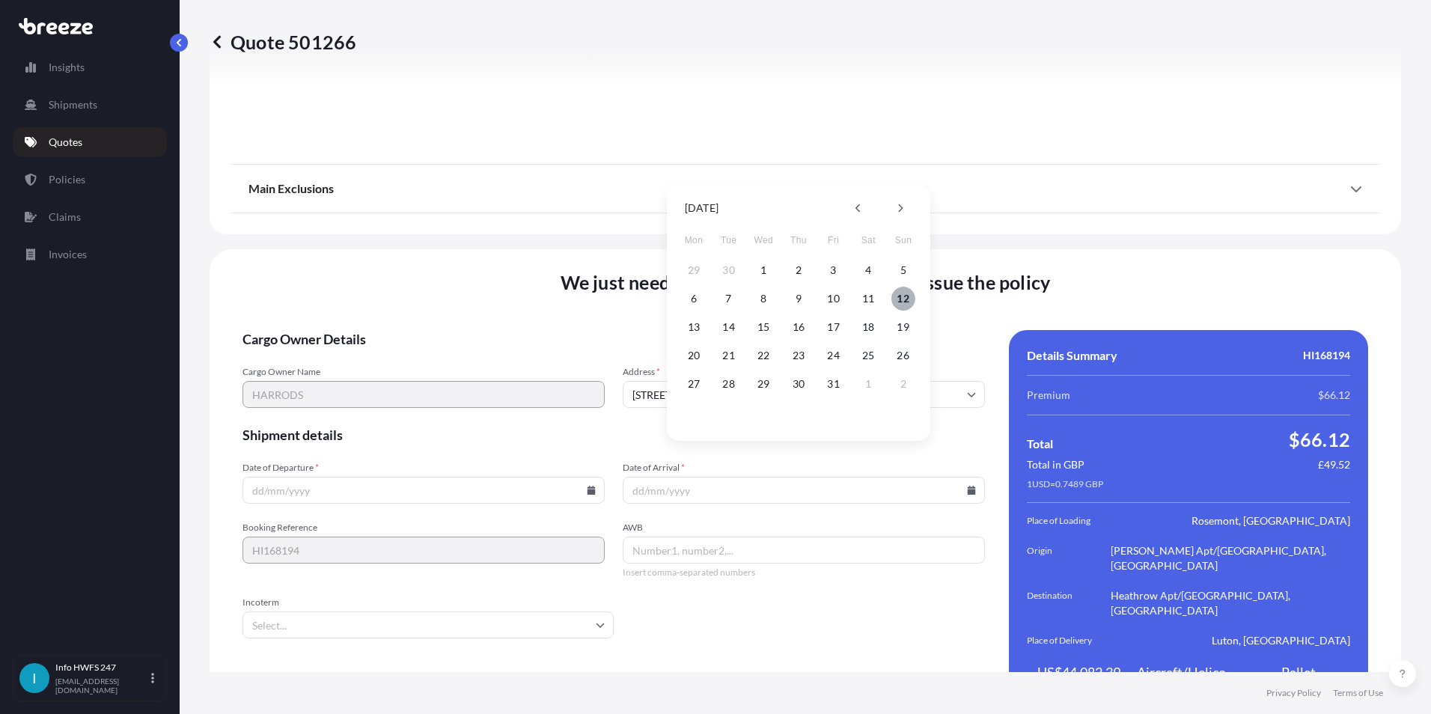
click at [900, 303] on button "12" at bounding box center [903, 299] width 24 height 24
type input "[DATE]"
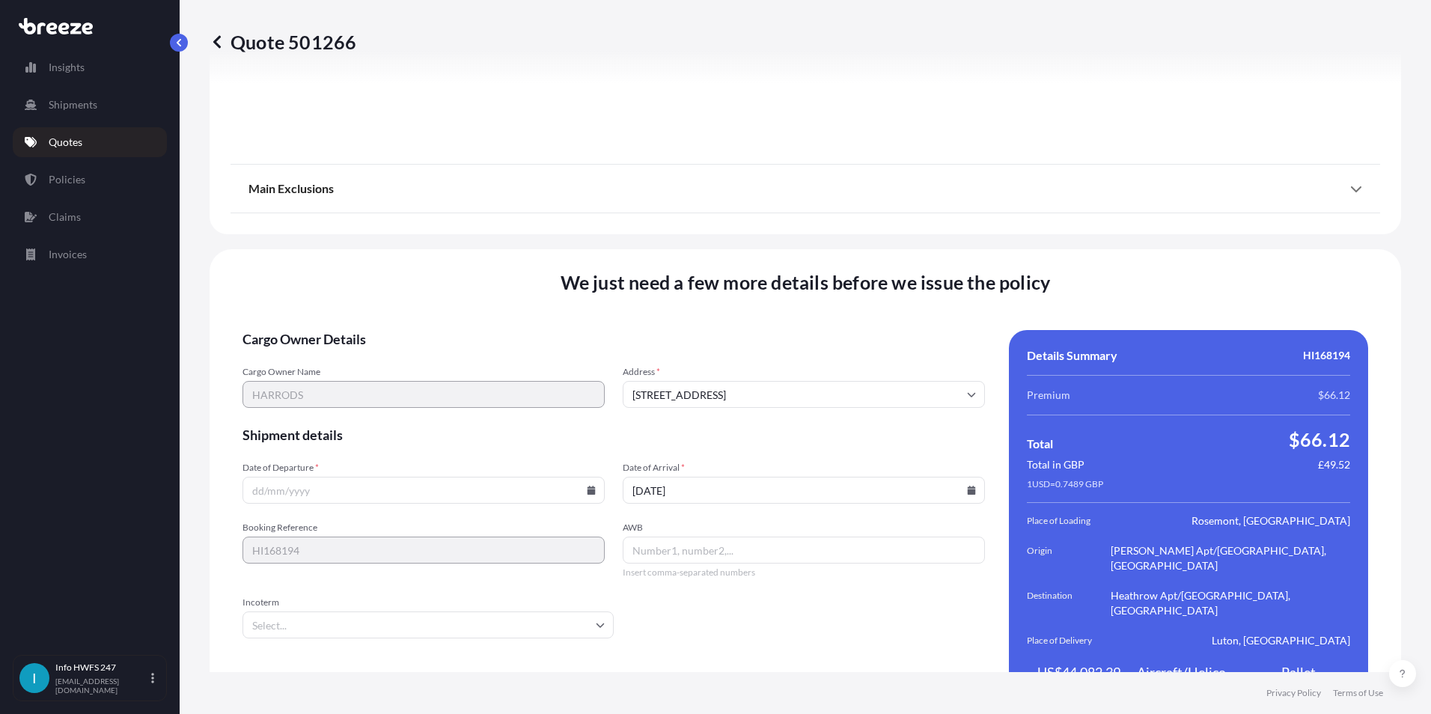
click at [710, 610] on form "Cargo Owner Details Cargo Owner Name [PERSON_NAME] Address * [GEOGRAPHIC_DATA] …" at bounding box center [614, 520] width 742 height 381
click at [365, 477] on input "Date of Departure *" at bounding box center [424, 490] width 362 height 27
click at [587, 486] on icon at bounding box center [591, 490] width 9 height 9
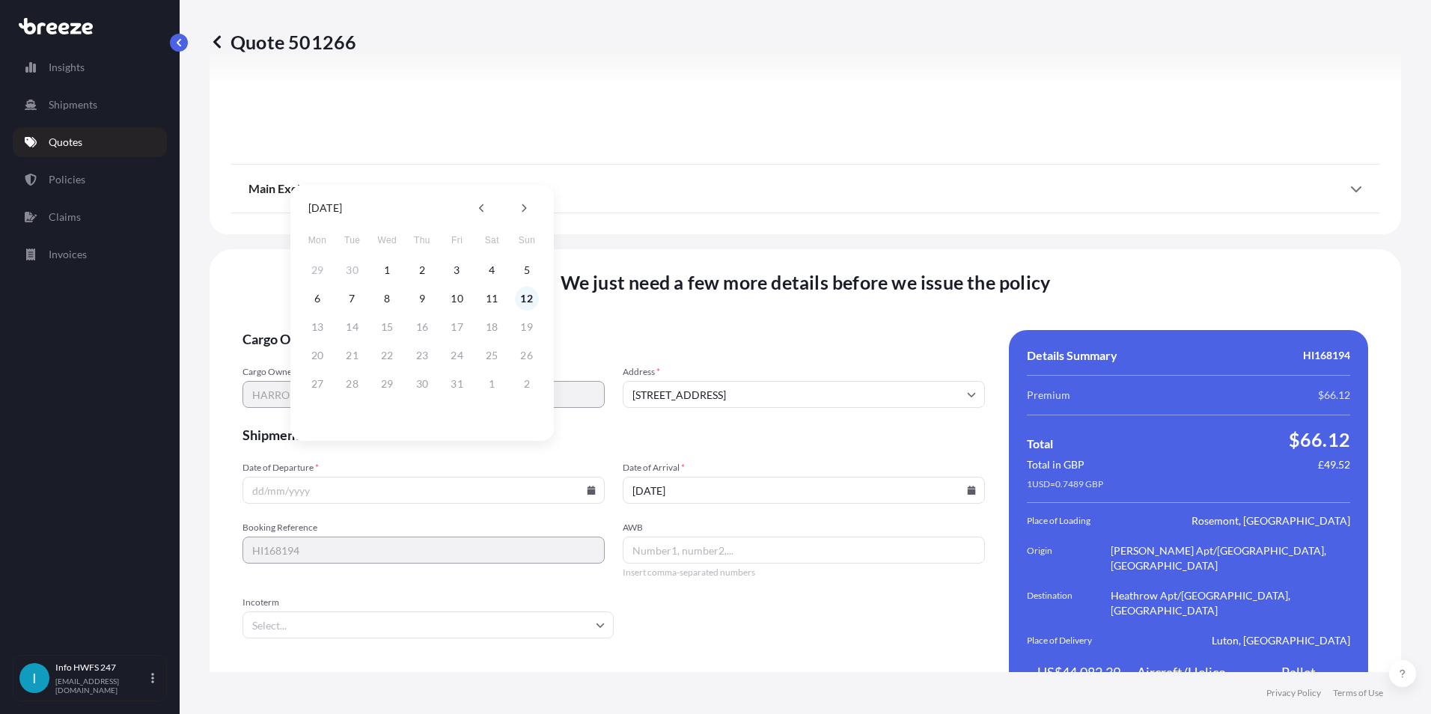
click at [523, 300] on button "12" at bounding box center [527, 299] width 24 height 24
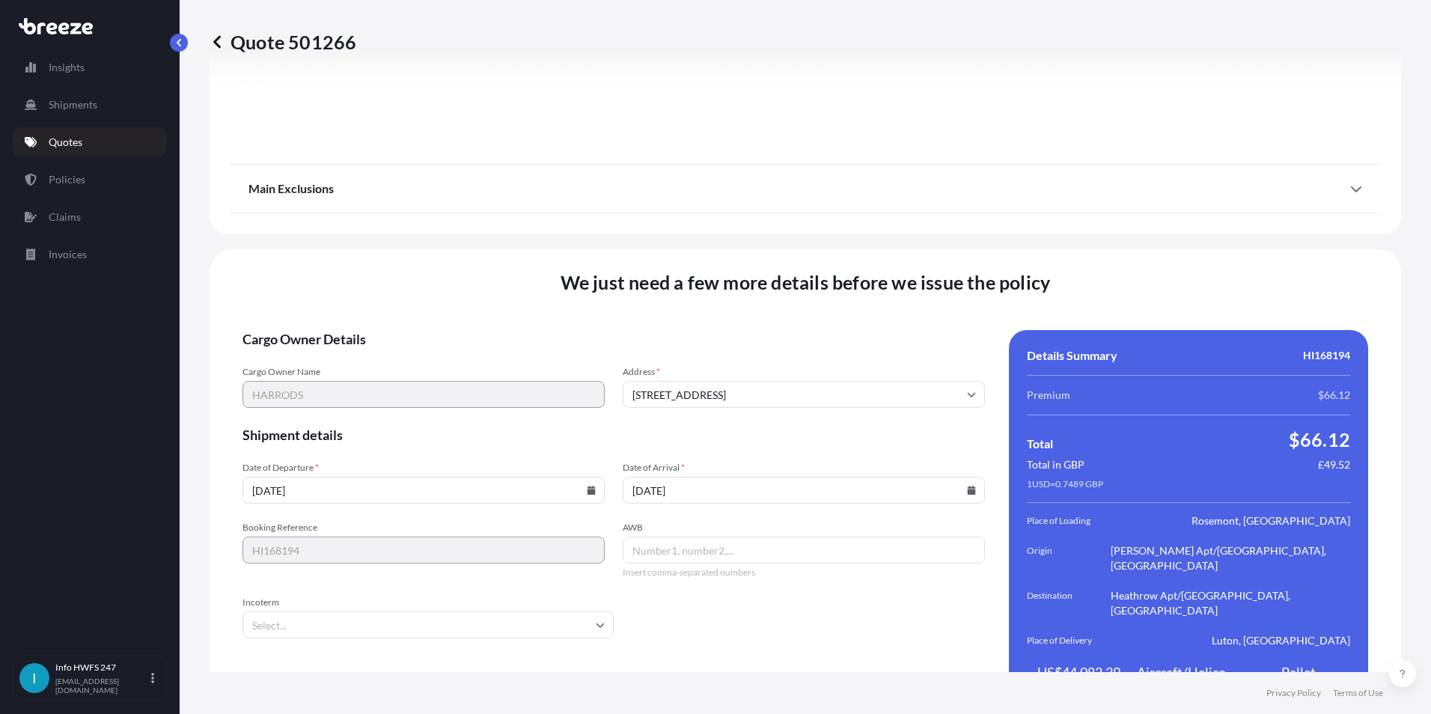
type input "[DATE]"
click at [510, 354] on button "12" at bounding box center [501, 360] width 18 height 13
click at [692, 477] on input "[DATE]" at bounding box center [804, 490] width 362 height 27
click at [968, 486] on icon at bounding box center [972, 490] width 8 height 9
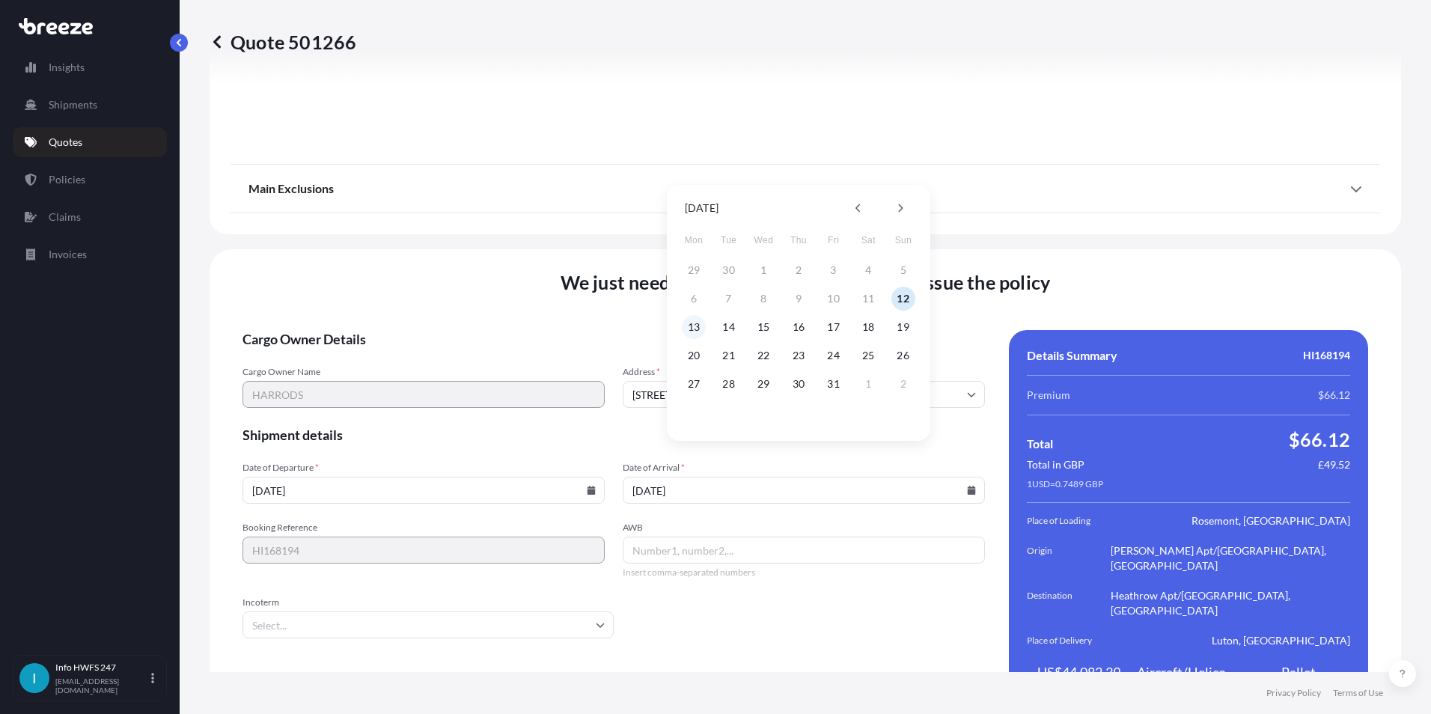
click at [695, 328] on button "13" at bounding box center [694, 327] width 24 height 24
type input "[DATE]"
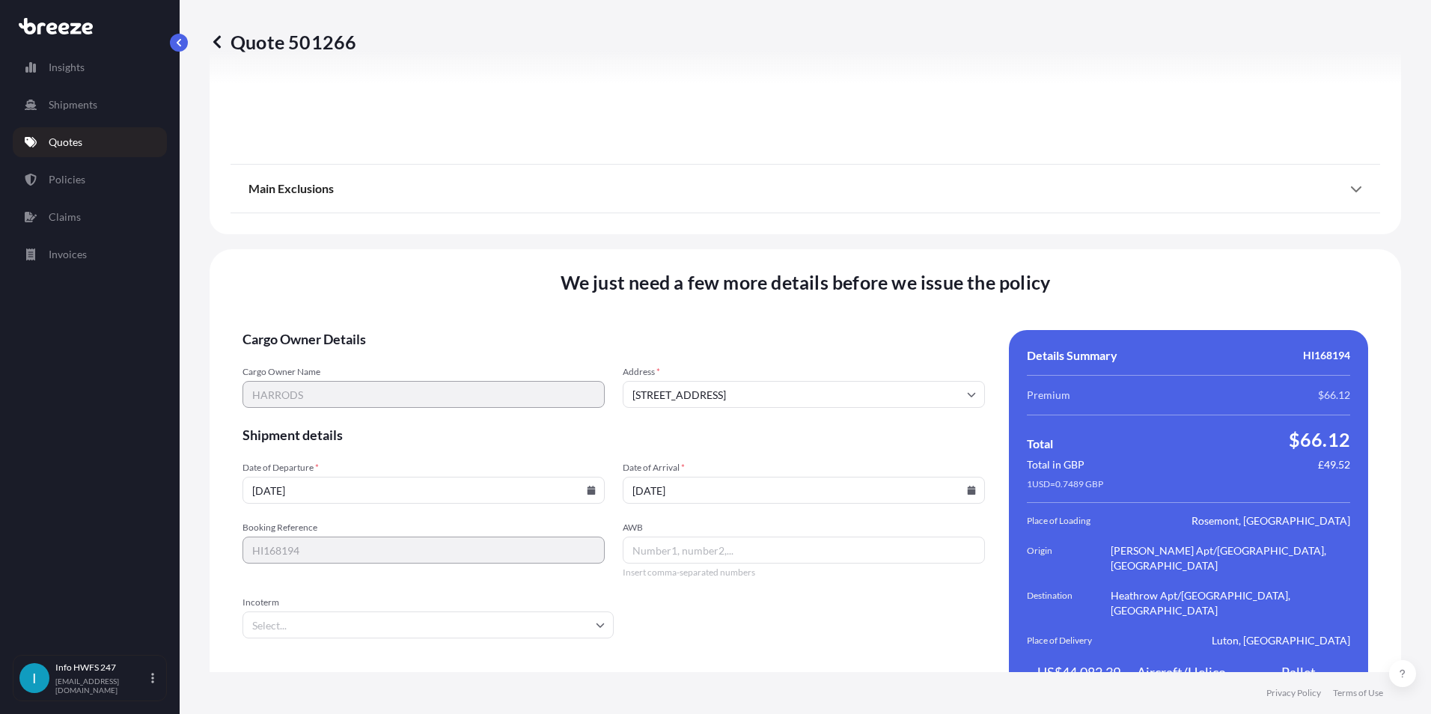
click at [713, 594] on form "Cargo Owner Details Cargo Owner Name [PERSON_NAME] Address * [GEOGRAPHIC_DATA] …" at bounding box center [614, 520] width 742 height 381
click at [669, 537] on input "AWB" at bounding box center [804, 550] width 362 height 27
type input "UA929"
click at [707, 573] on form "Cargo Owner Details Cargo Owner Name [PERSON_NAME] Address * [GEOGRAPHIC_DATA] …" at bounding box center [614, 520] width 742 height 381
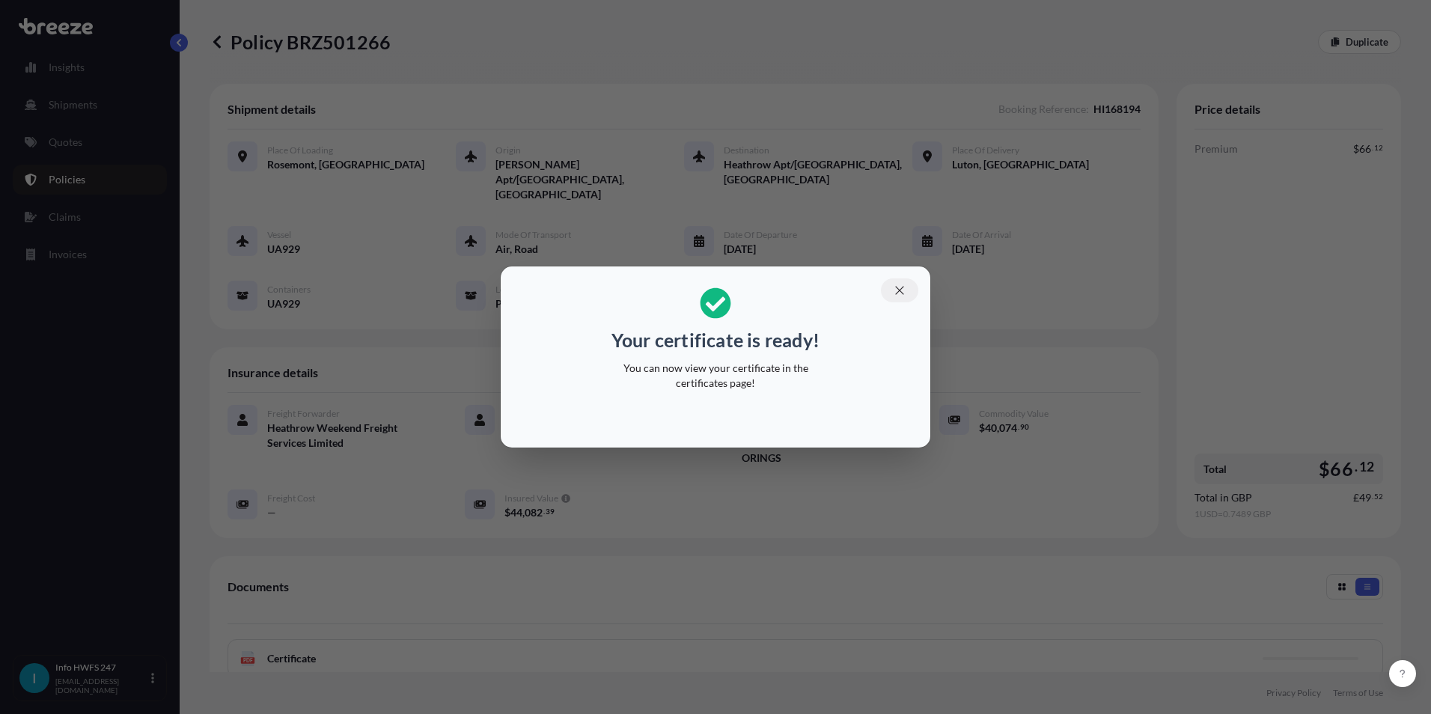
click at [897, 284] on icon "button" at bounding box center [899, 290] width 13 height 13
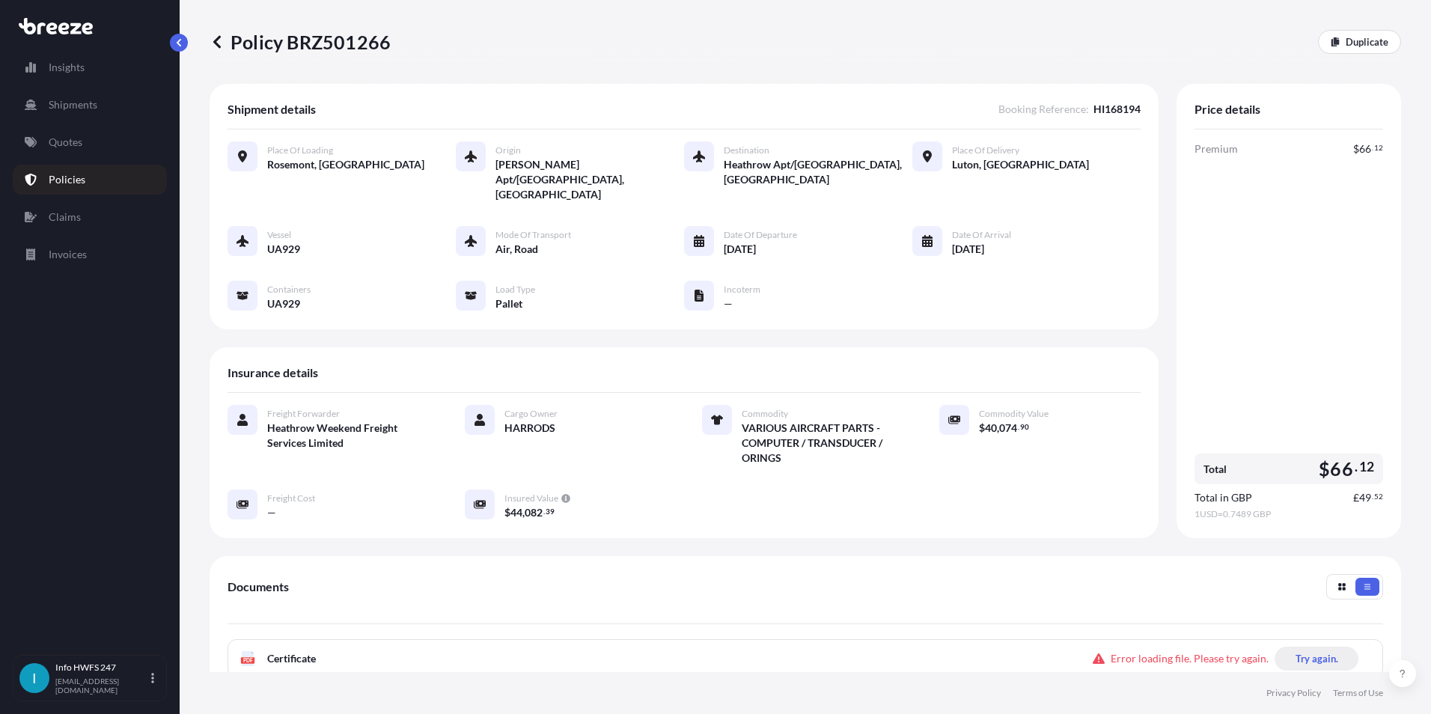
click at [1296, 651] on p "Try again." at bounding box center [1317, 658] width 43 height 15
